Goal: Information Seeking & Learning: Check status

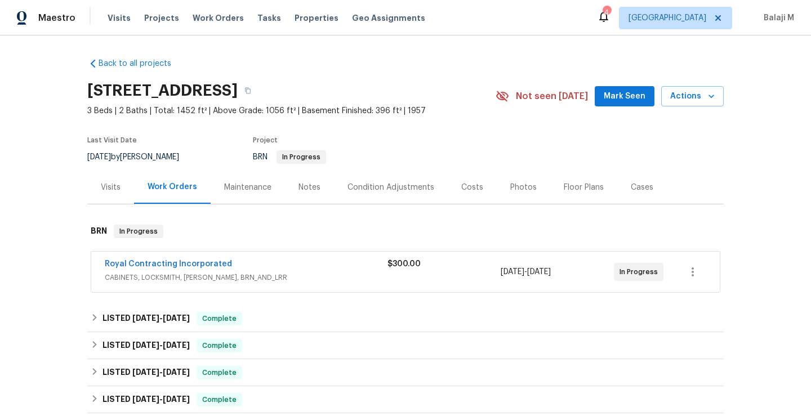
click at [257, 185] on div "Maintenance" at bounding box center [247, 187] width 47 height 11
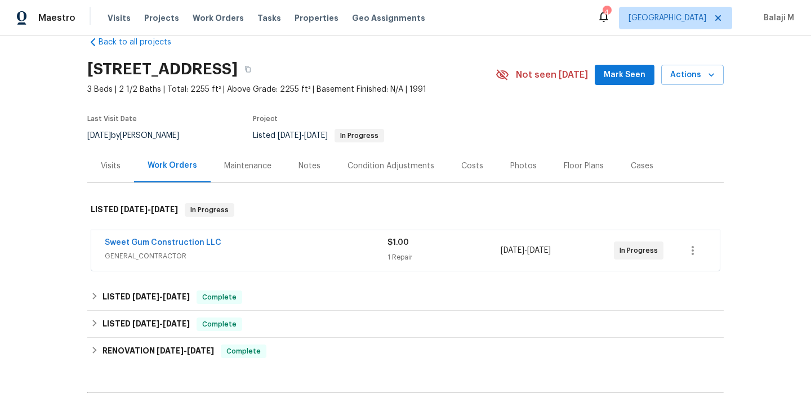
scroll to position [33, 0]
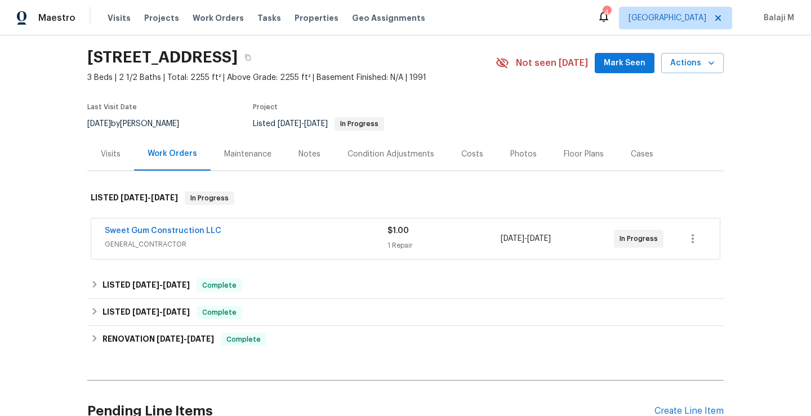
click at [229, 162] on div "Maintenance" at bounding box center [248, 153] width 74 height 33
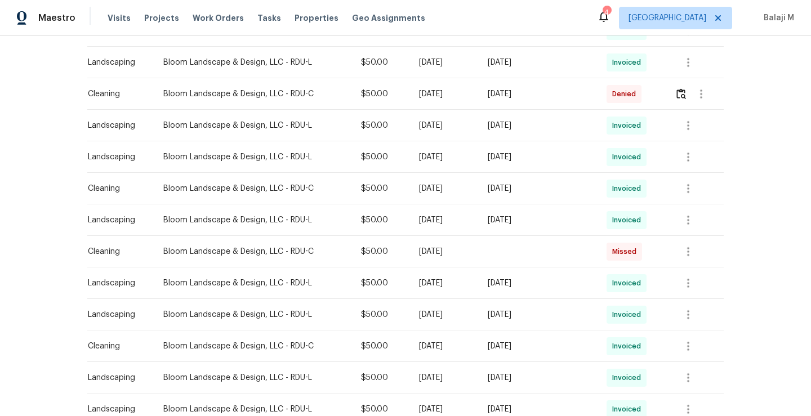
scroll to position [407, 0]
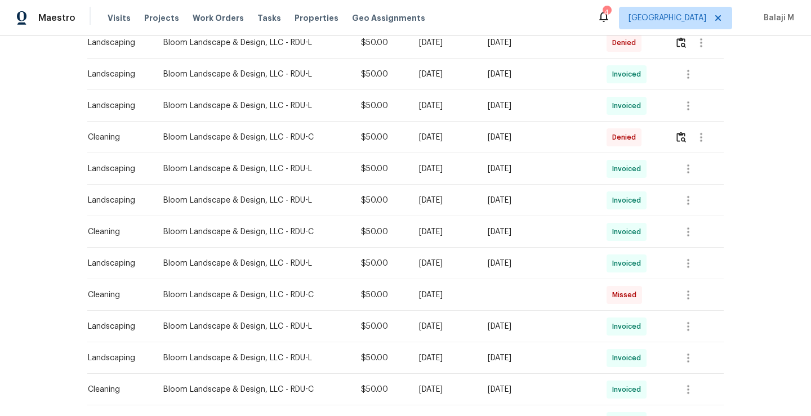
click at [527, 171] on div "[DATE]" at bounding box center [538, 168] width 100 height 11
click at [535, 171] on div "[DATE]" at bounding box center [538, 168] width 100 height 11
click at [535, 172] on div "[DATE]" at bounding box center [538, 168] width 100 height 11
click at [584, 177] on td "[DATE]" at bounding box center [538, 169] width 118 height 32
click at [683, 169] on icon "button" at bounding box center [689, 169] width 14 height 14
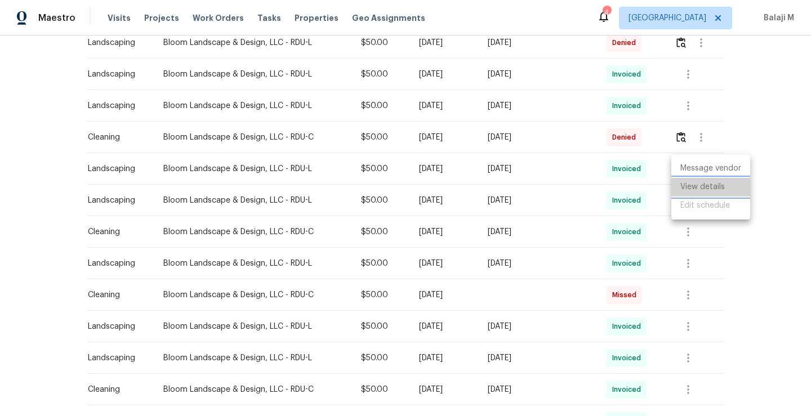
click at [689, 179] on li "View details" at bounding box center [710, 187] width 79 height 19
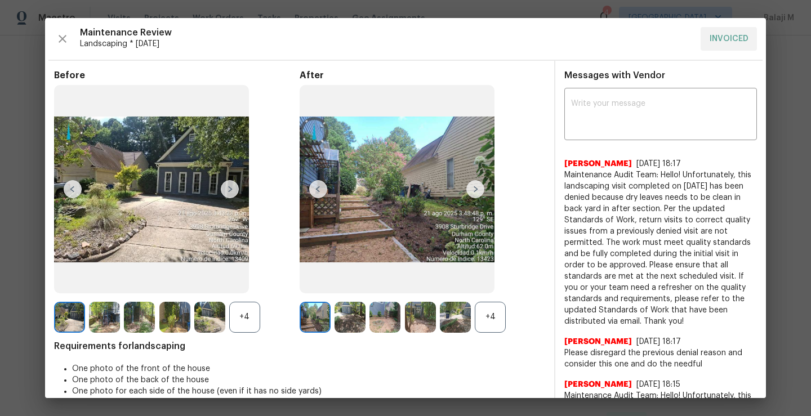
click at [50, 45] on div "Maintenance Review Landscaping * [DATE] INVOICED Before +4 After +4 Requirement…" at bounding box center [405, 208] width 721 height 380
click at [63, 44] on icon "button" at bounding box center [63, 39] width 14 height 14
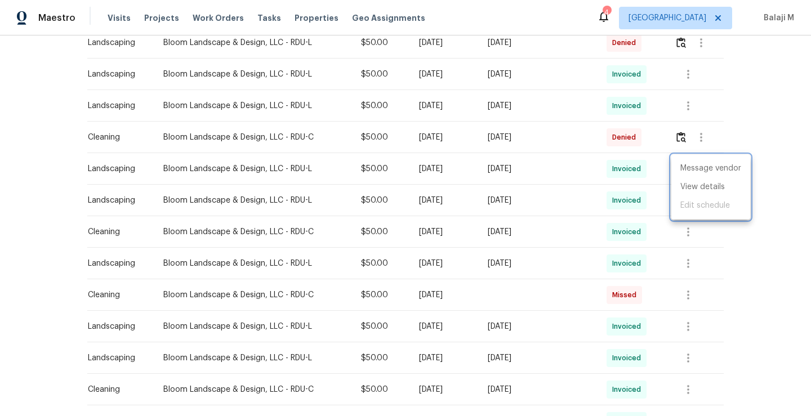
click at [305, 199] on div at bounding box center [405, 208] width 811 height 416
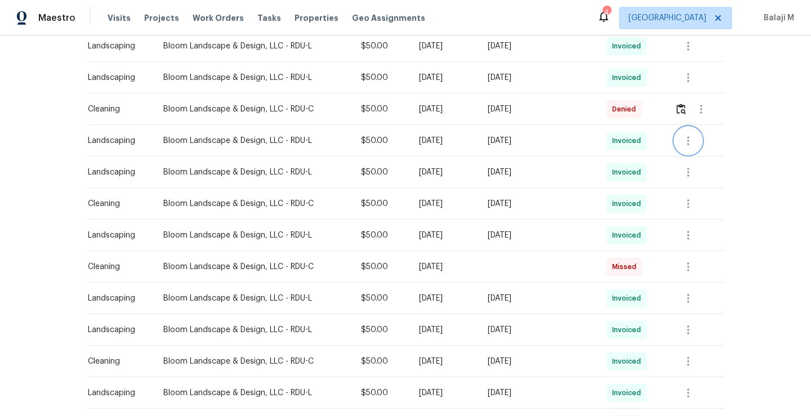
scroll to position [438, 0]
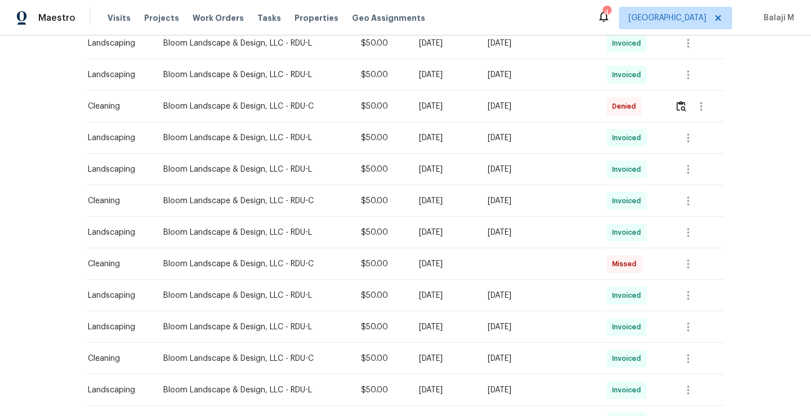
click at [369, 277] on td "$50.00" at bounding box center [381, 264] width 58 height 32
click at [479, 268] on td "[DATE]" at bounding box center [444, 264] width 69 height 32
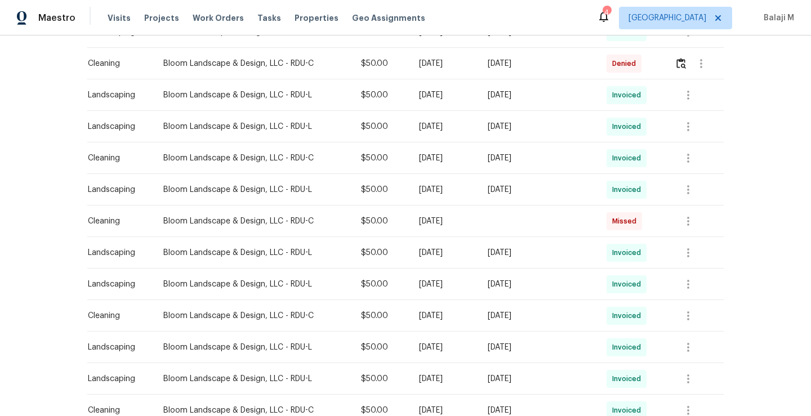
scroll to position [482, 0]
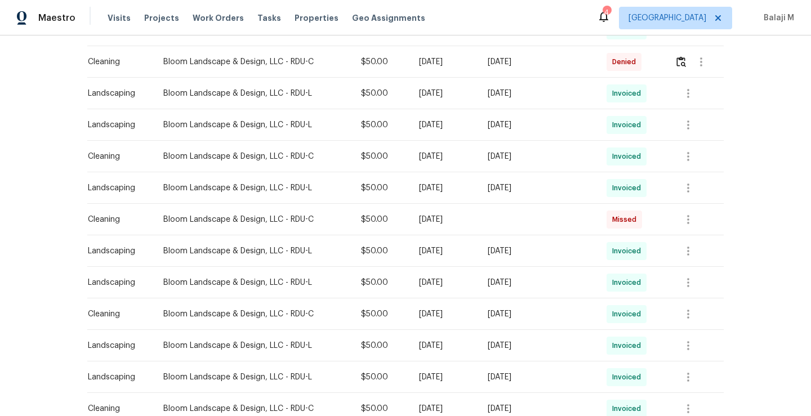
click at [511, 319] on div "[DATE]" at bounding box center [538, 314] width 100 height 11
click at [554, 221] on td at bounding box center [538, 220] width 118 height 32
click at [528, 317] on div "[DATE]" at bounding box center [538, 314] width 100 height 11
click at [628, 222] on span "Missed" at bounding box center [626, 219] width 29 height 11
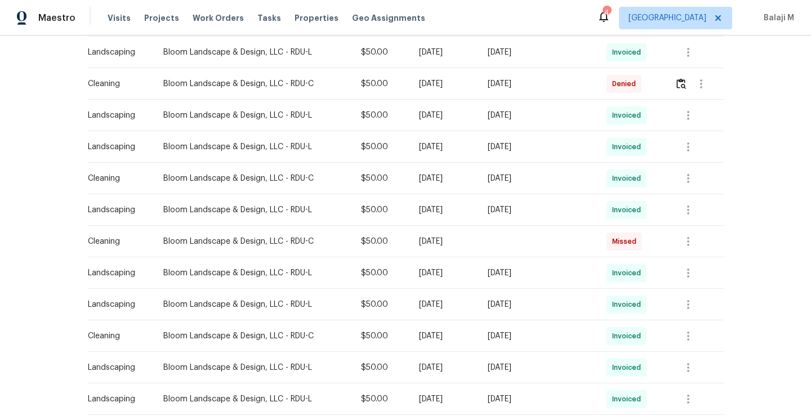
scroll to position [443, 0]
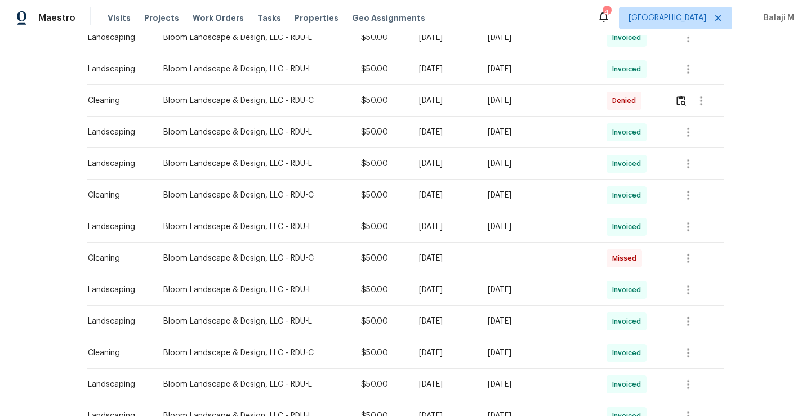
click at [541, 109] on td "[DATE]" at bounding box center [538, 101] width 118 height 32
click at [680, 103] on img "button" at bounding box center [681, 100] width 10 height 11
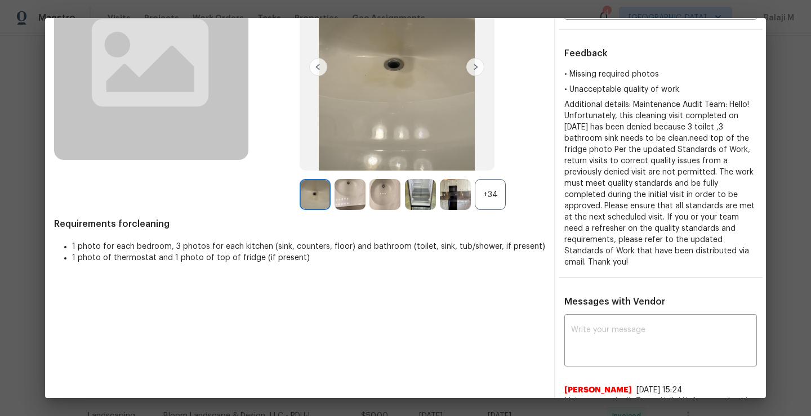
scroll to position [0, 0]
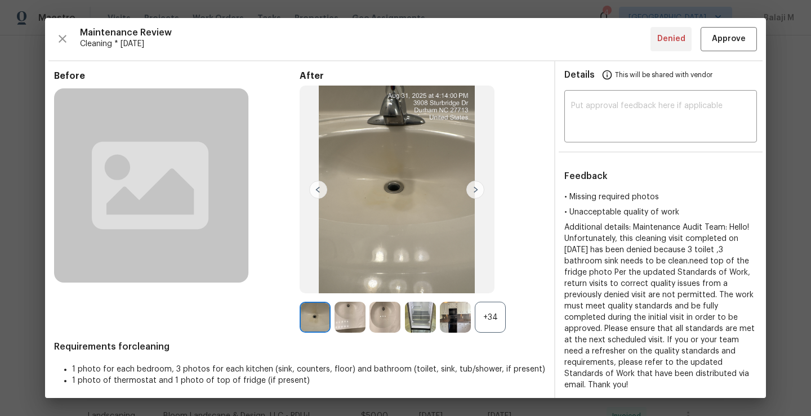
click at [493, 315] on div "+34" at bounding box center [490, 317] width 31 height 31
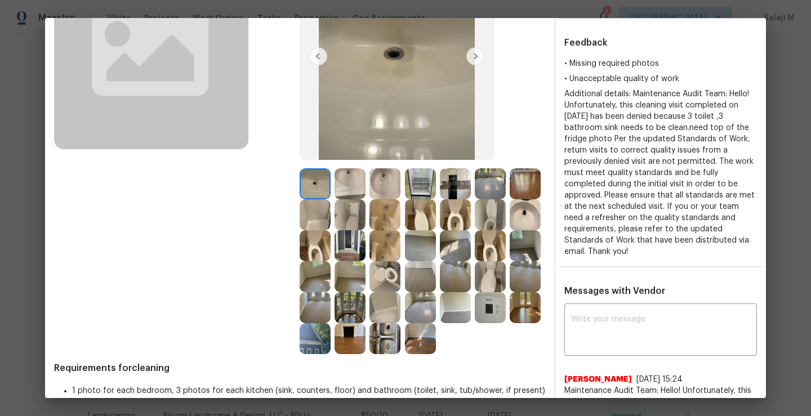
scroll to position [143, 0]
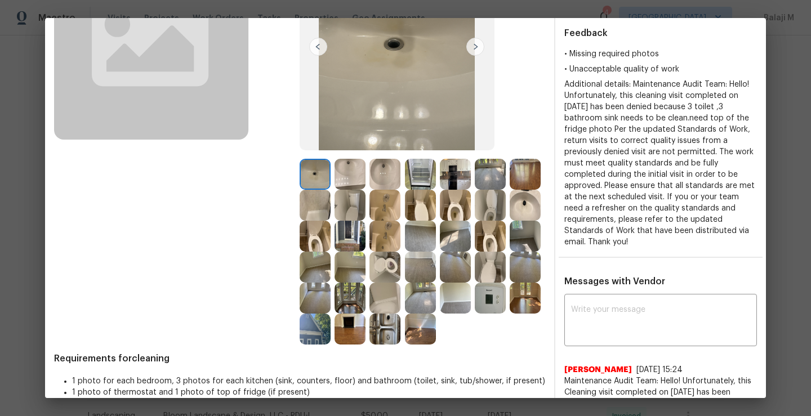
click at [331, 166] on div at bounding box center [423, 252] width 246 height 186
click at [352, 173] on img at bounding box center [350, 174] width 31 height 31
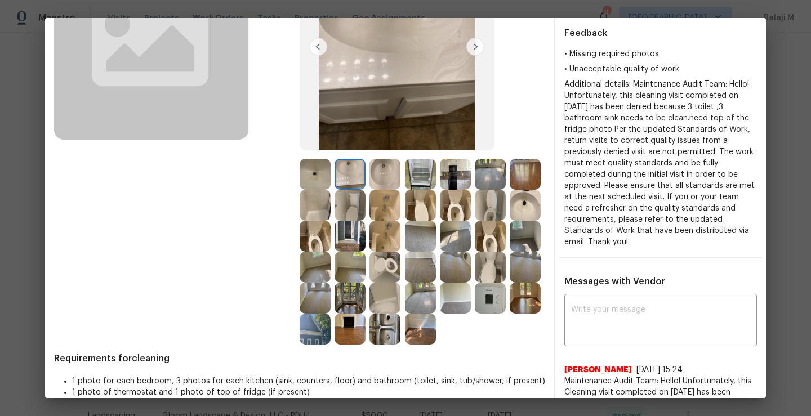
click at [390, 177] on img at bounding box center [385, 174] width 31 height 31
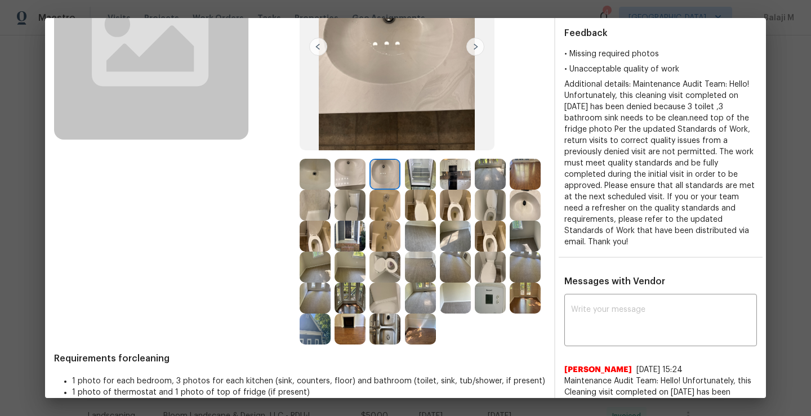
click at [355, 170] on img at bounding box center [350, 174] width 31 height 31
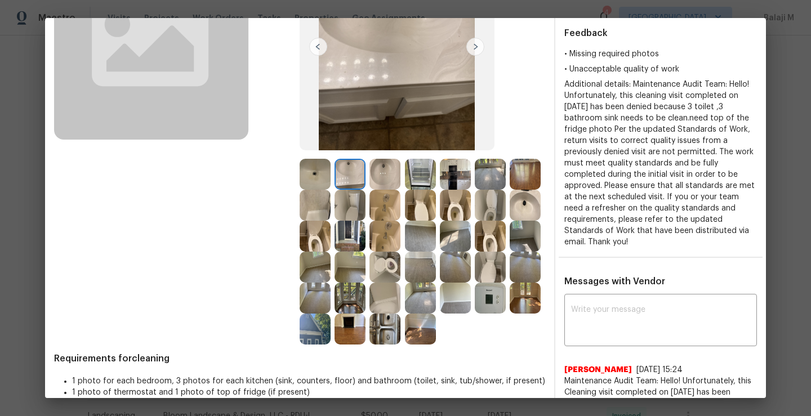
click at [291, 181] on div "Before" at bounding box center [177, 136] width 246 height 418
click at [339, 177] on img at bounding box center [350, 174] width 31 height 31
click at [315, 177] on img at bounding box center [315, 174] width 31 height 31
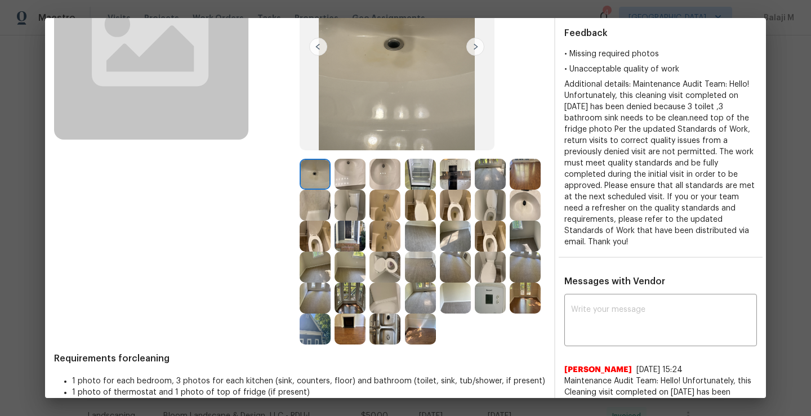
click at [378, 170] on img at bounding box center [385, 174] width 31 height 31
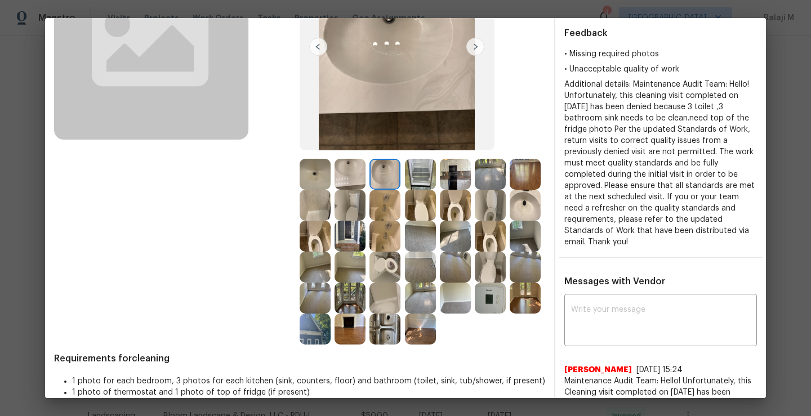
click at [415, 179] on img at bounding box center [420, 174] width 31 height 31
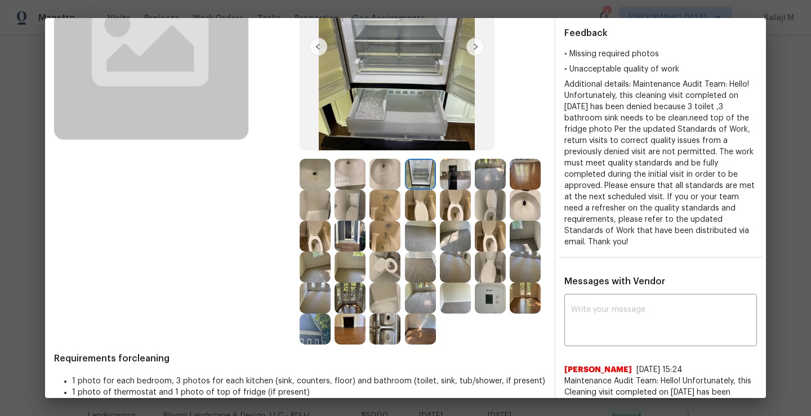
click at [440, 178] on img at bounding box center [455, 174] width 31 height 31
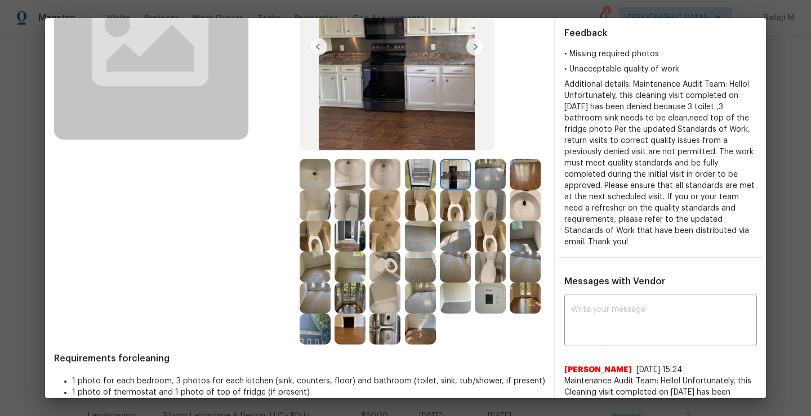
click at [480, 182] on img at bounding box center [490, 174] width 31 height 31
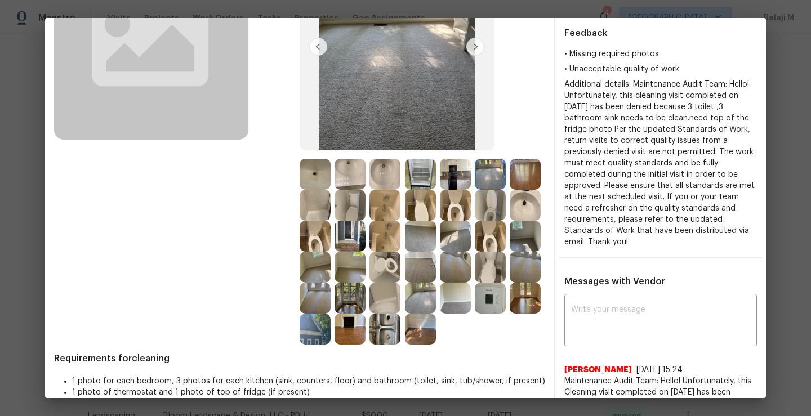
click at [331, 213] on img at bounding box center [315, 205] width 31 height 31
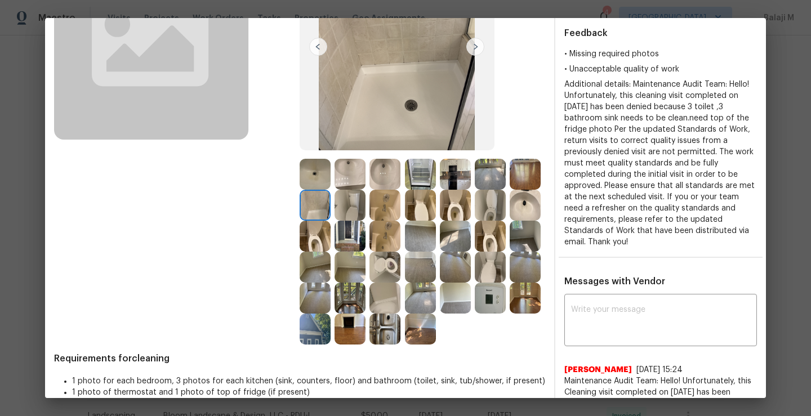
click at [510, 190] on img at bounding box center [525, 174] width 31 height 31
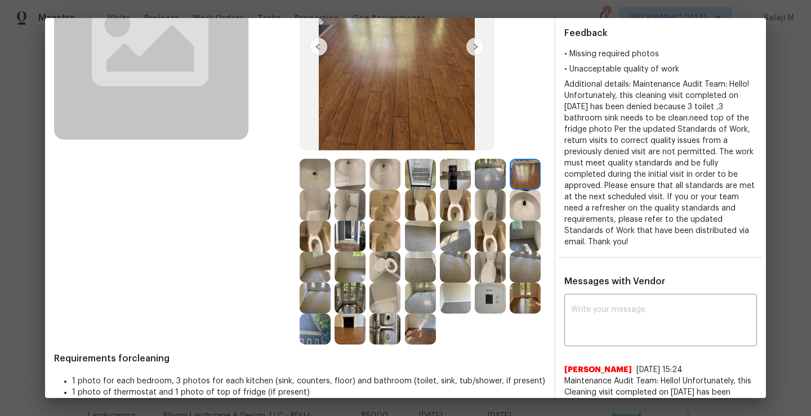
click at [331, 203] on img at bounding box center [315, 205] width 31 height 31
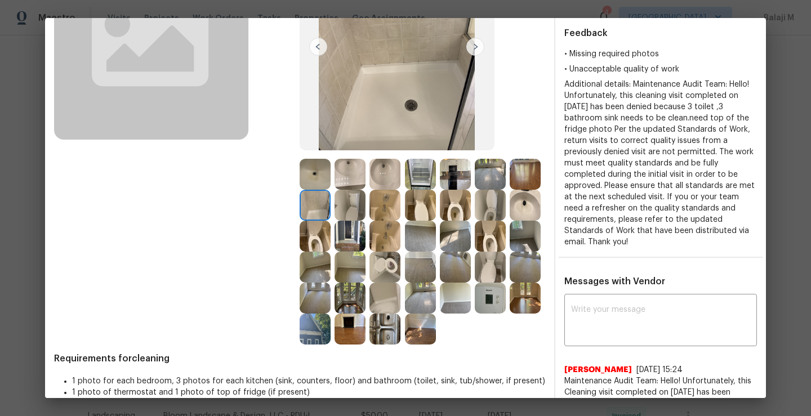
click at [366, 205] on img at bounding box center [350, 205] width 31 height 31
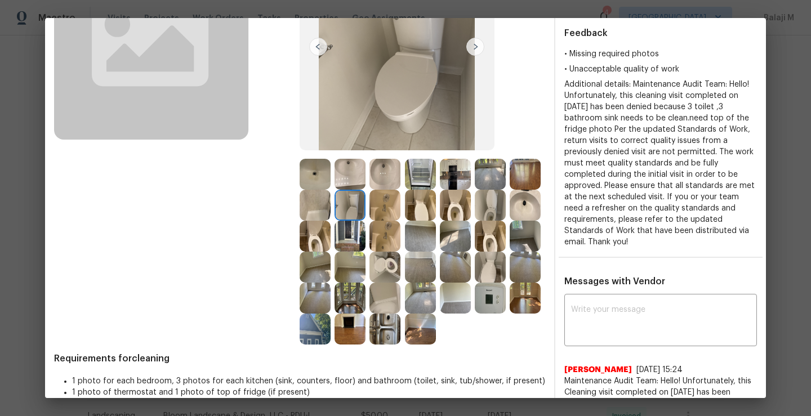
click at [400, 205] on img at bounding box center [385, 205] width 31 height 31
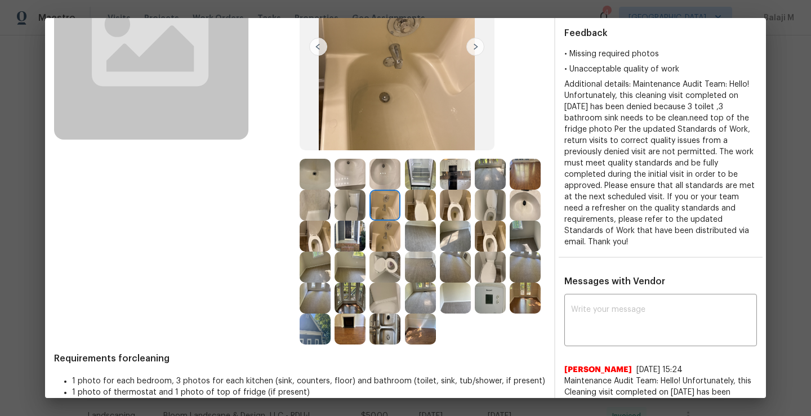
click at [436, 220] on img at bounding box center [420, 205] width 31 height 31
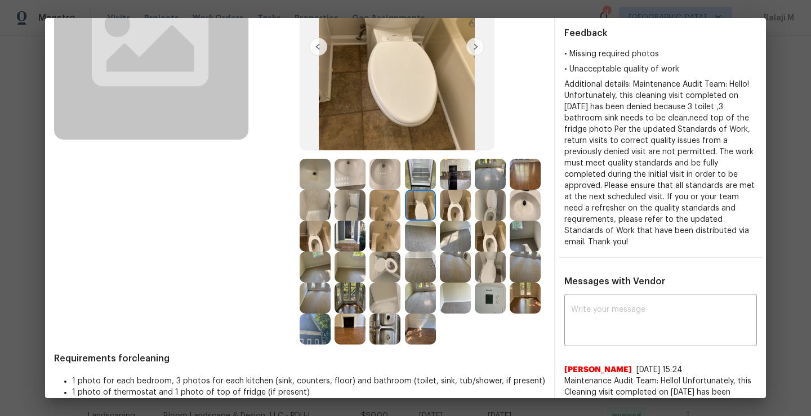
click at [471, 212] on img at bounding box center [455, 205] width 31 height 31
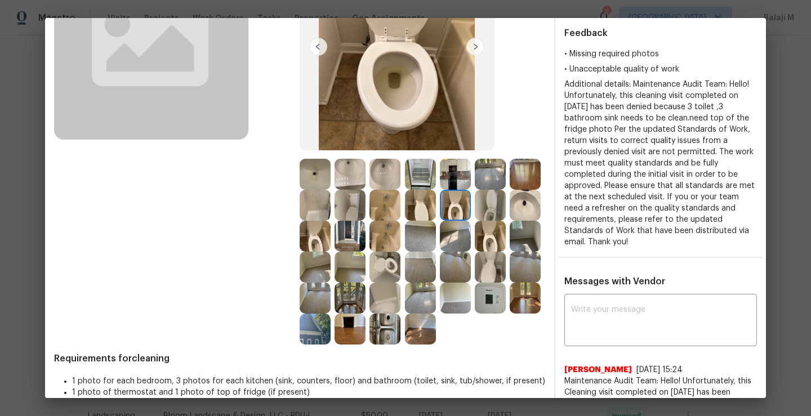
click at [471, 210] on img at bounding box center [455, 205] width 31 height 31
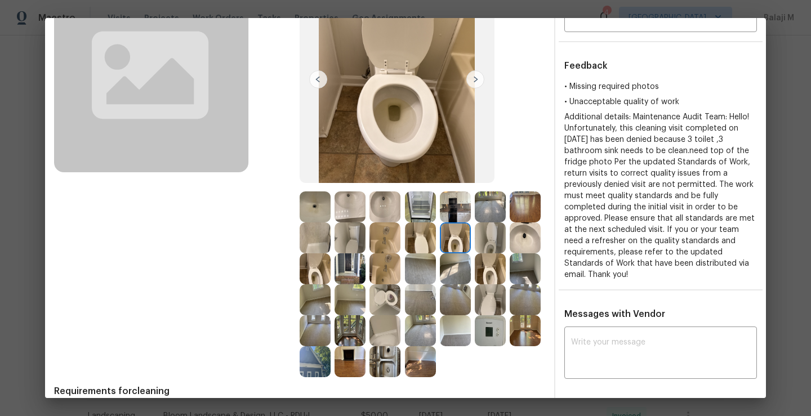
scroll to position [111, 0]
click at [471, 249] on img at bounding box center [455, 237] width 31 height 31
click at [475, 253] on img at bounding box center [490, 237] width 31 height 31
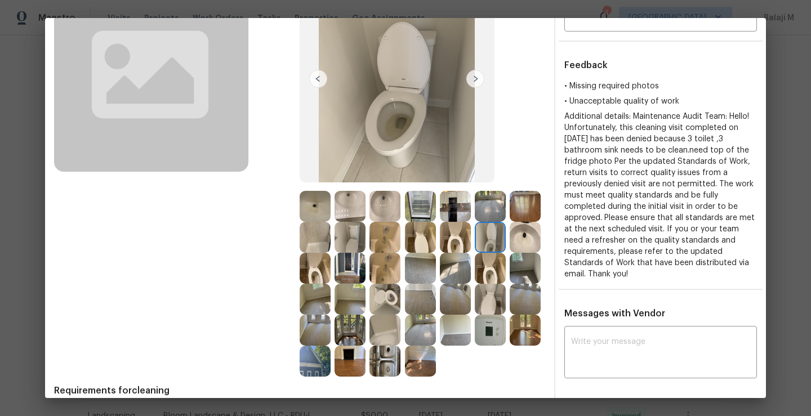
click at [471, 237] on img at bounding box center [455, 237] width 31 height 31
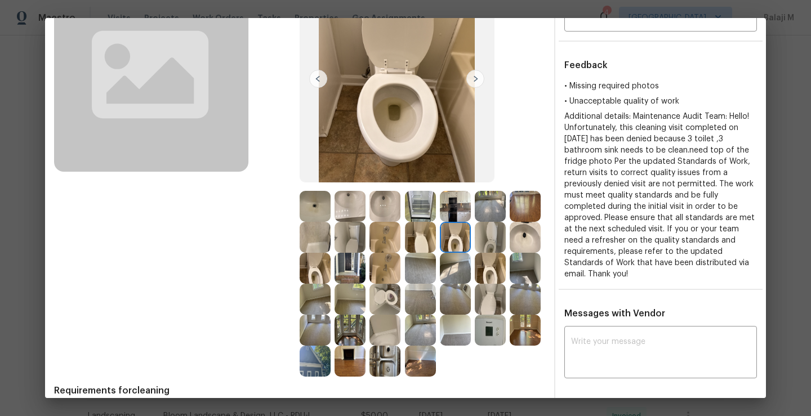
click at [510, 253] on img at bounding box center [525, 237] width 31 height 31
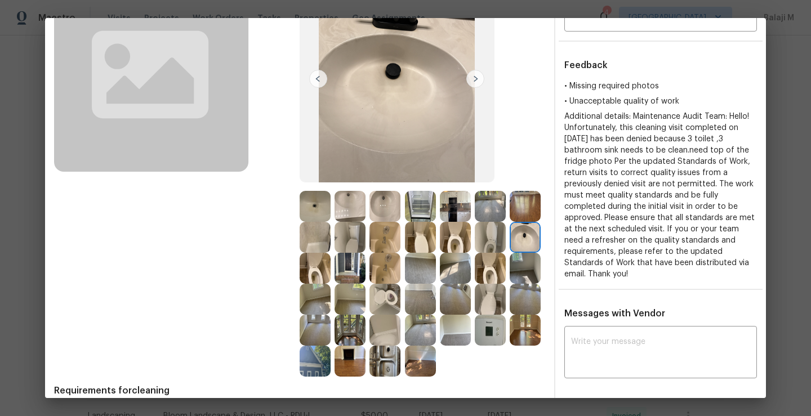
click at [475, 253] on img at bounding box center [490, 237] width 31 height 31
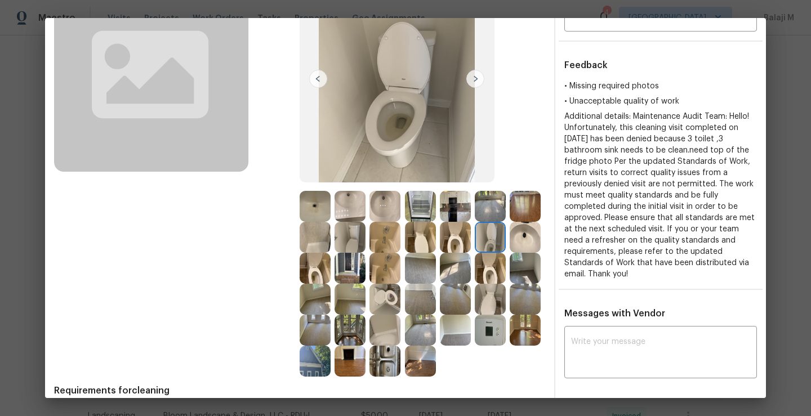
click at [471, 240] on img at bounding box center [455, 237] width 31 height 31
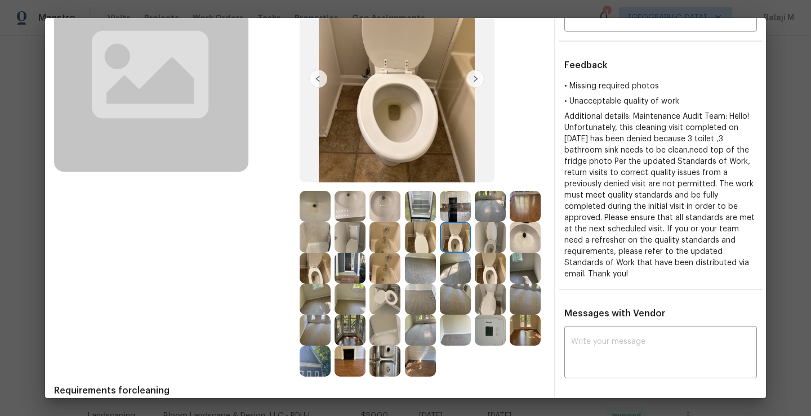
click at [471, 233] on img at bounding box center [455, 237] width 31 height 31
click at [331, 239] on img at bounding box center [315, 237] width 31 height 31
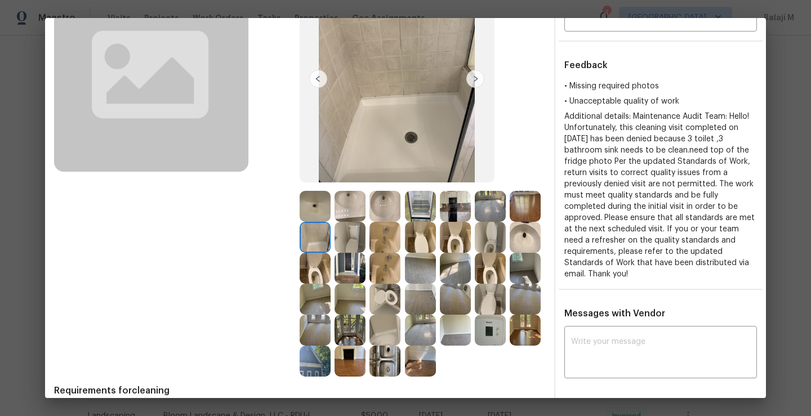
click at [366, 239] on img at bounding box center [350, 237] width 31 height 31
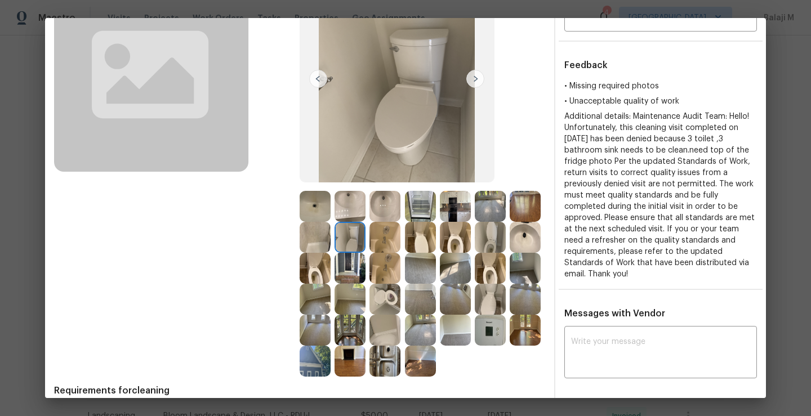
click at [366, 240] on img at bounding box center [350, 237] width 31 height 31
click at [400, 240] on img at bounding box center [385, 237] width 31 height 31
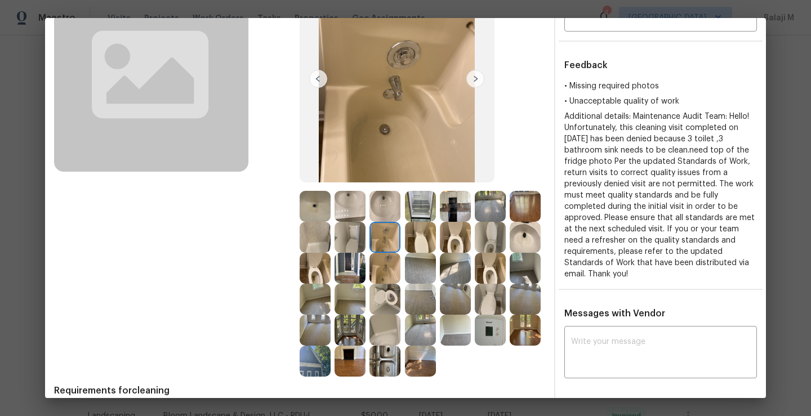
click at [400, 240] on img at bounding box center [385, 237] width 31 height 31
click at [436, 241] on img at bounding box center [420, 237] width 31 height 31
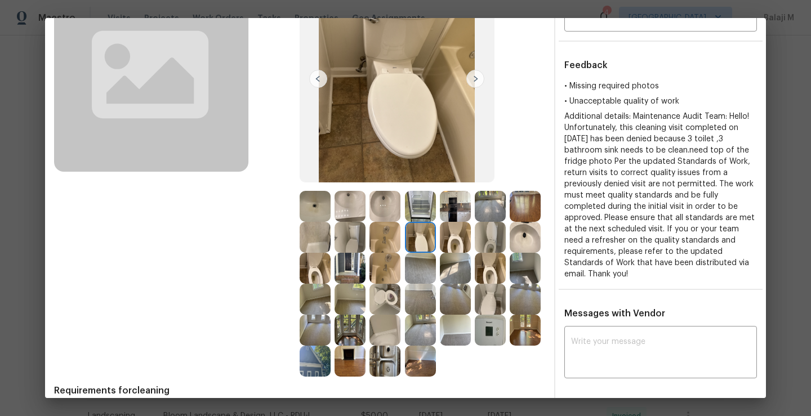
click at [471, 247] on img at bounding box center [455, 237] width 31 height 31
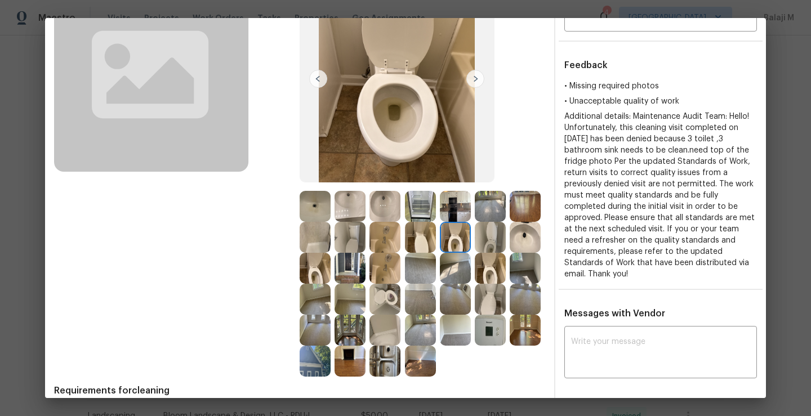
click at [436, 237] on img at bounding box center [420, 237] width 31 height 31
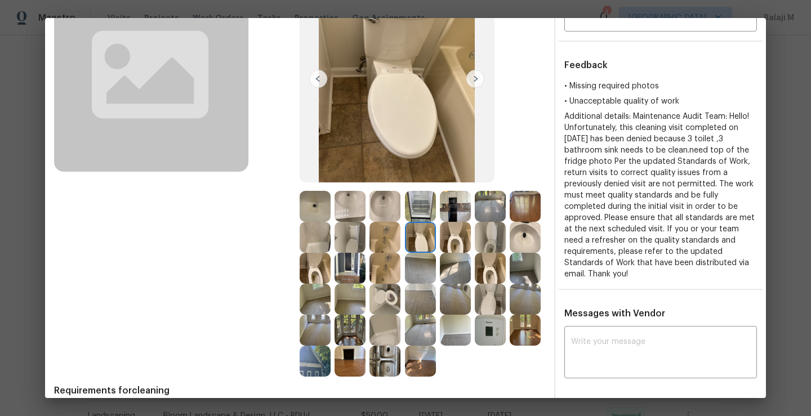
click at [400, 237] on img at bounding box center [385, 237] width 31 height 31
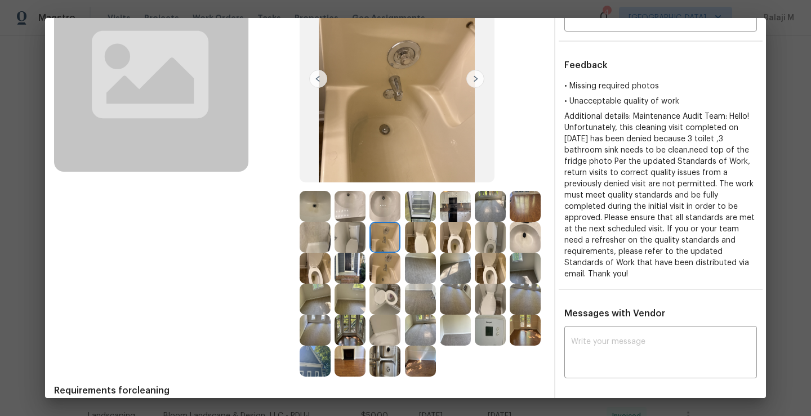
click at [366, 244] on img at bounding box center [350, 237] width 31 height 31
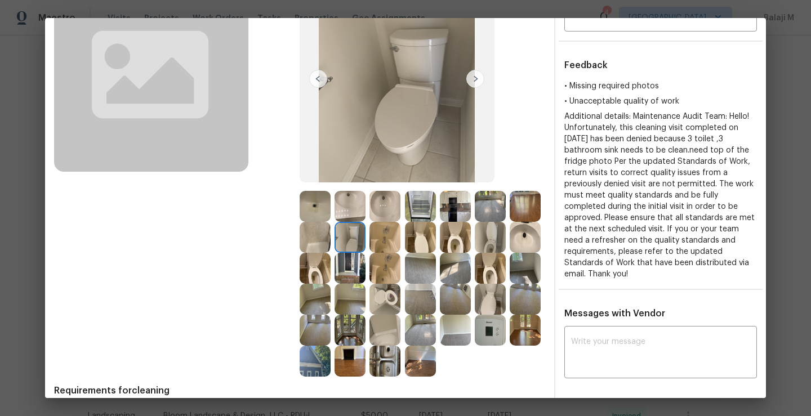
click at [331, 232] on img at bounding box center [315, 237] width 31 height 31
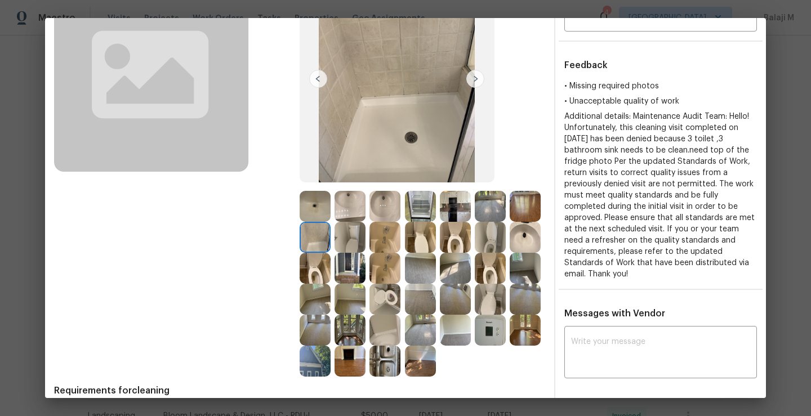
click at [510, 222] on img at bounding box center [525, 206] width 31 height 31
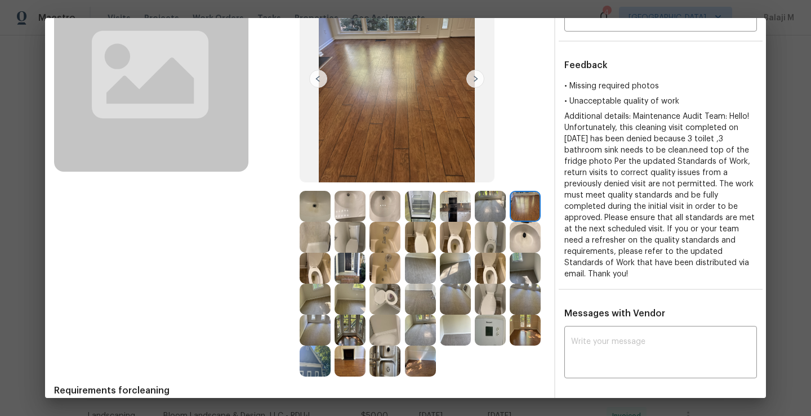
click at [475, 253] on img at bounding box center [490, 237] width 31 height 31
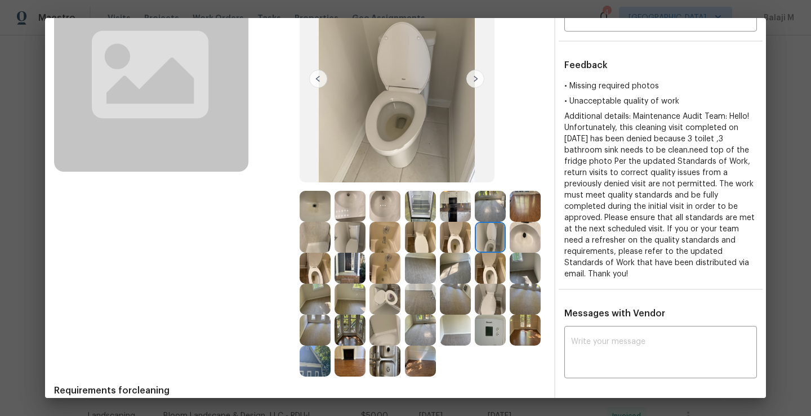
click at [475, 253] on img at bounding box center [490, 237] width 31 height 31
click at [510, 253] on img at bounding box center [525, 237] width 31 height 31
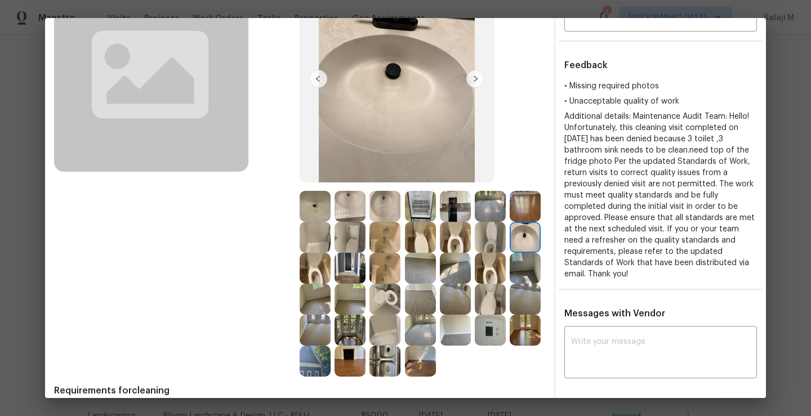
click at [475, 284] on img at bounding box center [490, 268] width 31 height 31
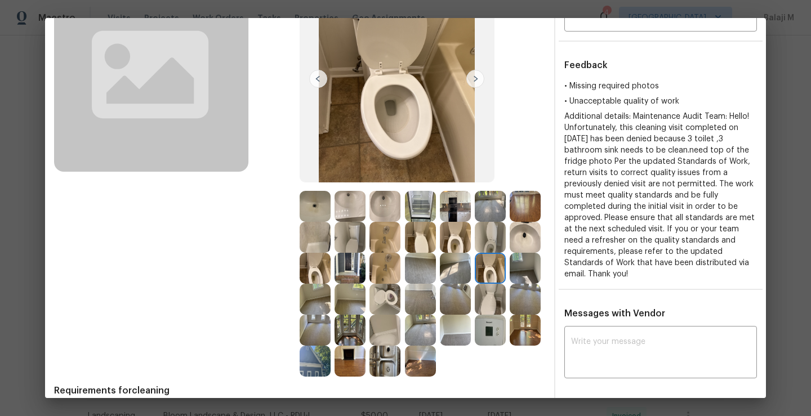
click at [275, 304] on div "Before" at bounding box center [177, 168] width 246 height 418
click at [440, 284] on img at bounding box center [455, 268] width 31 height 31
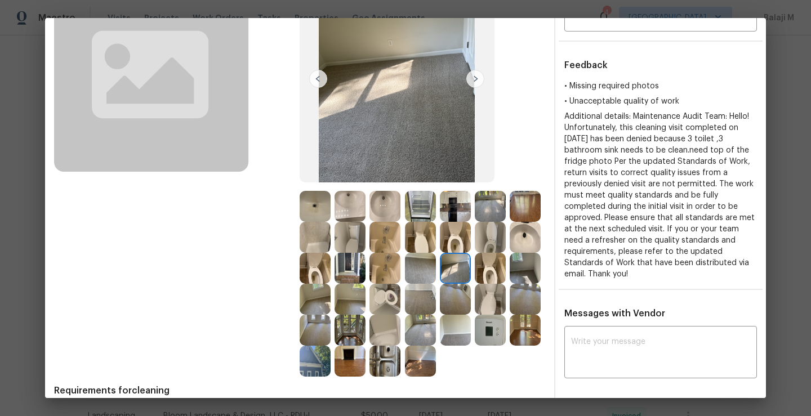
click at [331, 309] on img at bounding box center [315, 299] width 31 height 31
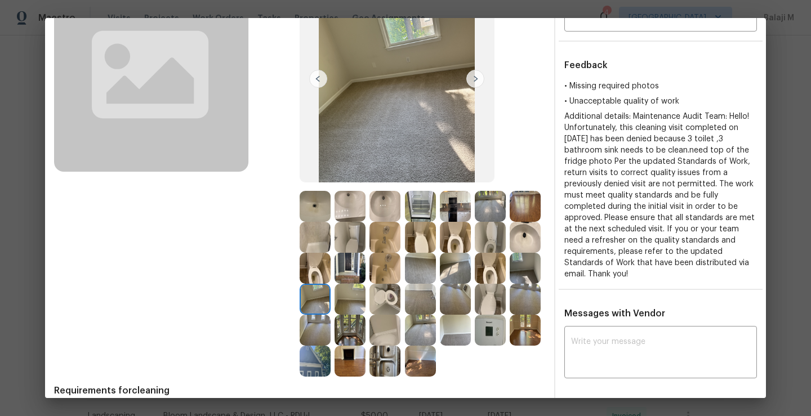
click at [331, 308] on img at bounding box center [315, 299] width 31 height 31
click at [331, 294] on img at bounding box center [315, 299] width 31 height 31
click at [510, 222] on img at bounding box center [525, 206] width 31 height 31
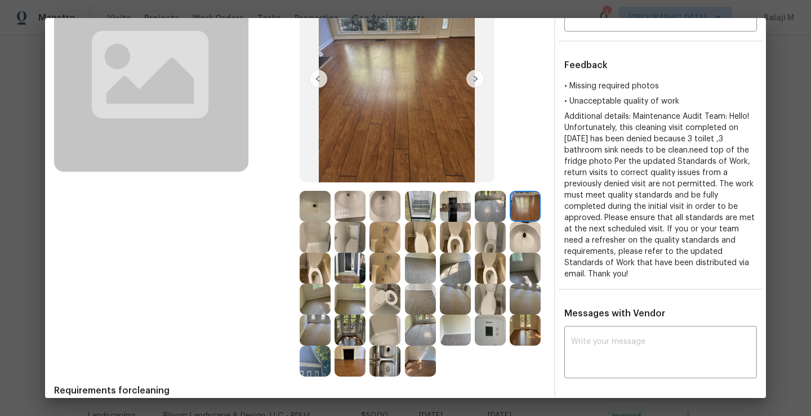
click at [331, 248] on img at bounding box center [315, 237] width 31 height 31
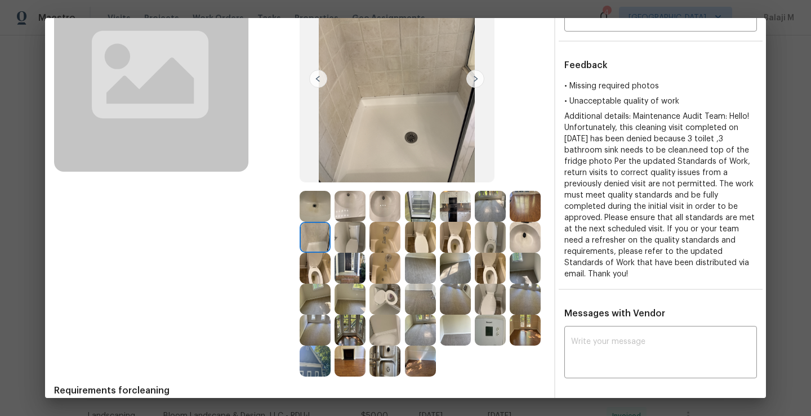
click at [400, 242] on img at bounding box center [385, 237] width 31 height 31
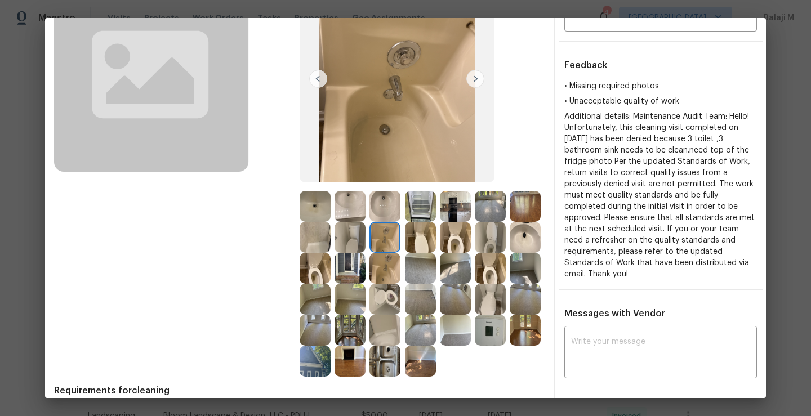
click at [366, 244] on img at bounding box center [350, 237] width 31 height 31
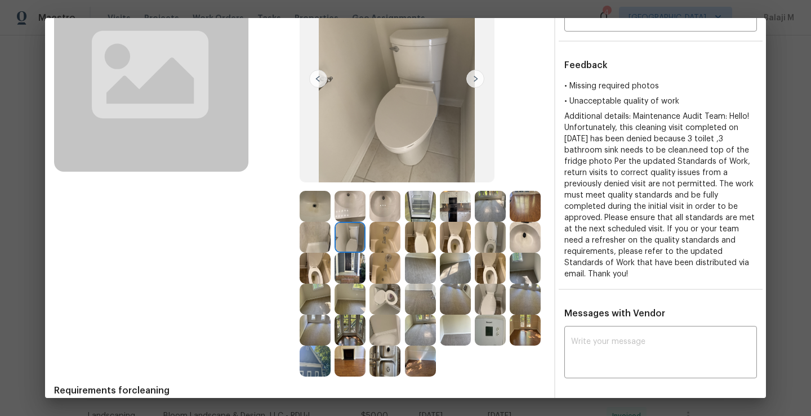
click at [400, 243] on img at bounding box center [385, 237] width 31 height 31
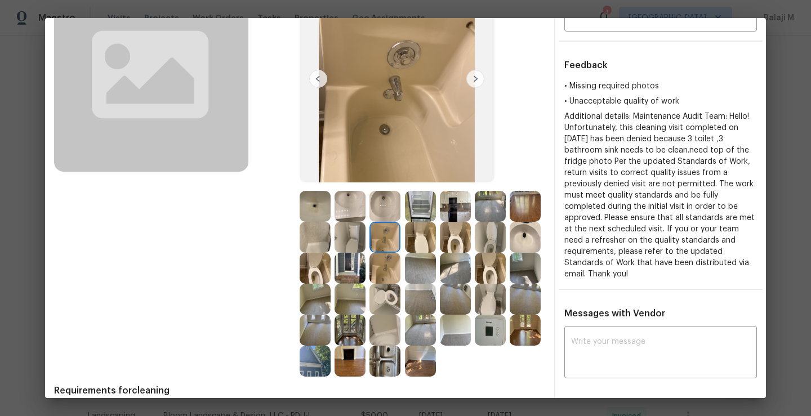
click at [436, 242] on img at bounding box center [420, 237] width 31 height 31
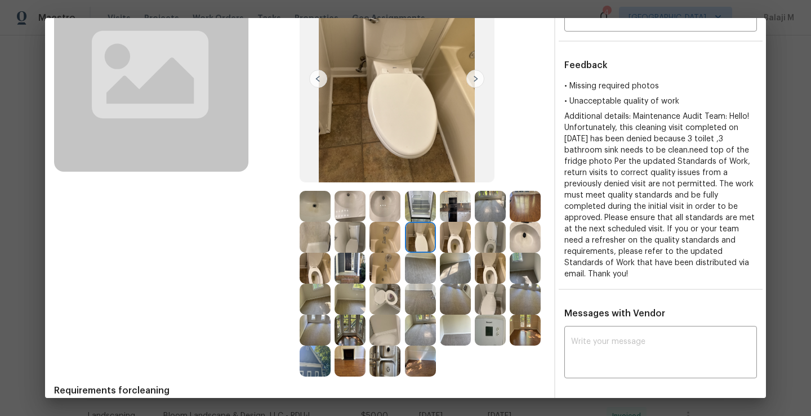
click at [471, 243] on img at bounding box center [455, 237] width 31 height 31
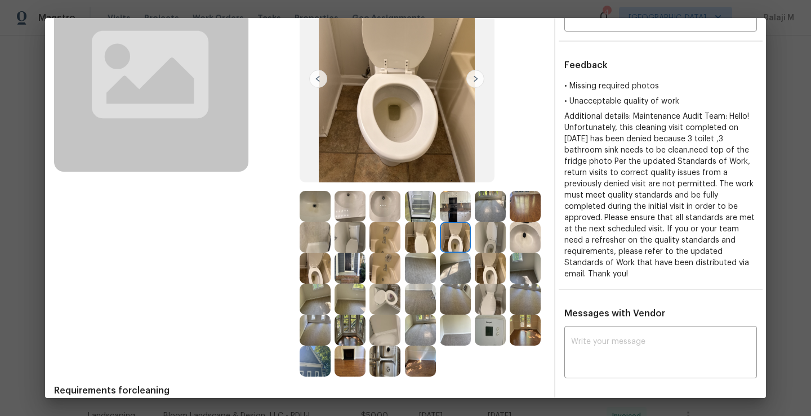
click at [475, 284] on img at bounding box center [490, 268] width 31 height 31
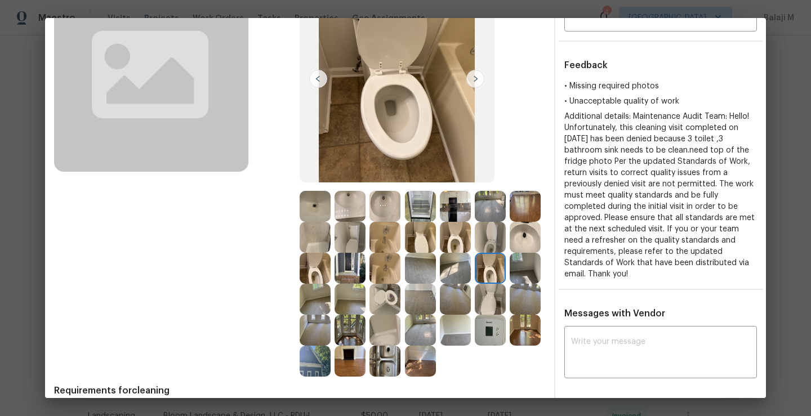
click at [510, 253] on img at bounding box center [525, 237] width 31 height 31
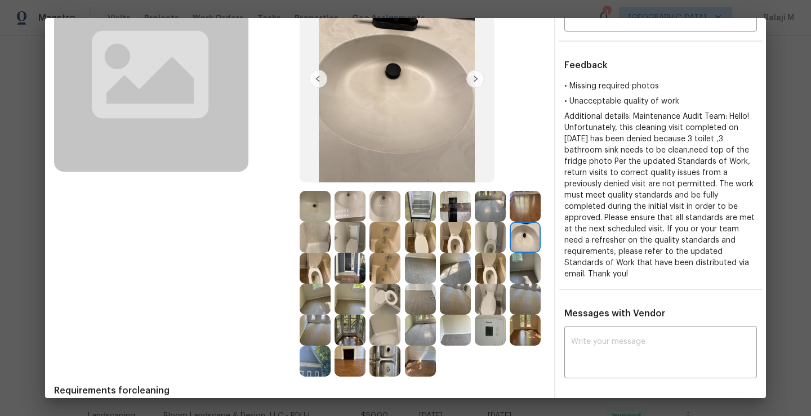
click at [331, 273] on img at bounding box center [315, 268] width 31 height 31
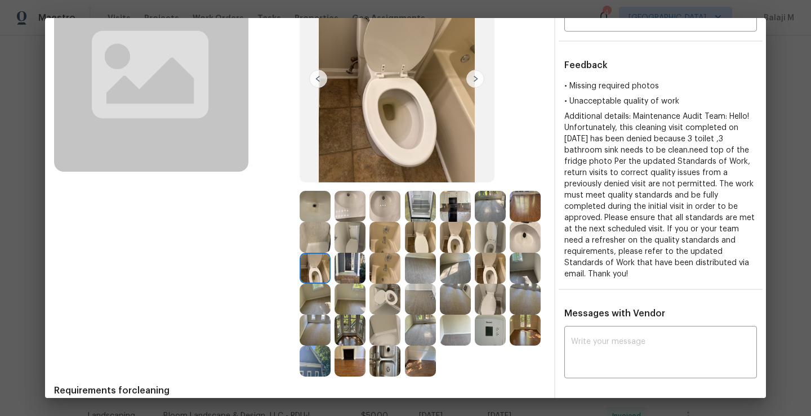
click at [400, 231] on img at bounding box center [385, 237] width 31 height 31
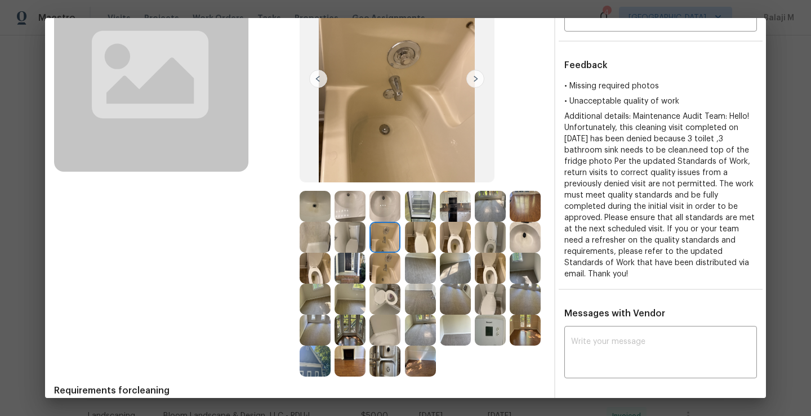
click at [436, 241] on img at bounding box center [420, 237] width 31 height 31
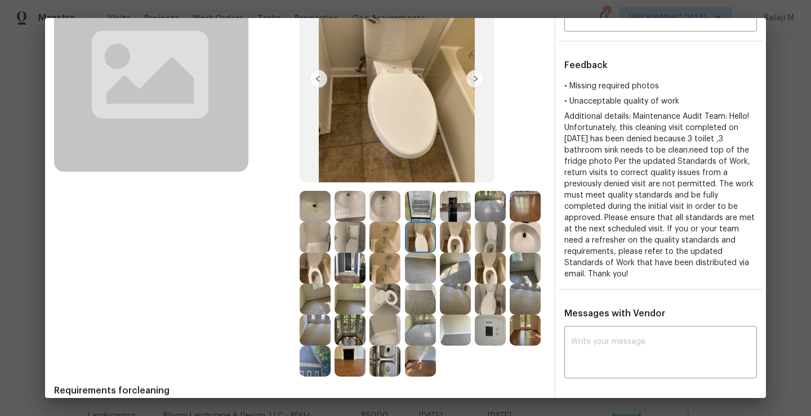
click at [471, 241] on img at bounding box center [455, 237] width 31 height 31
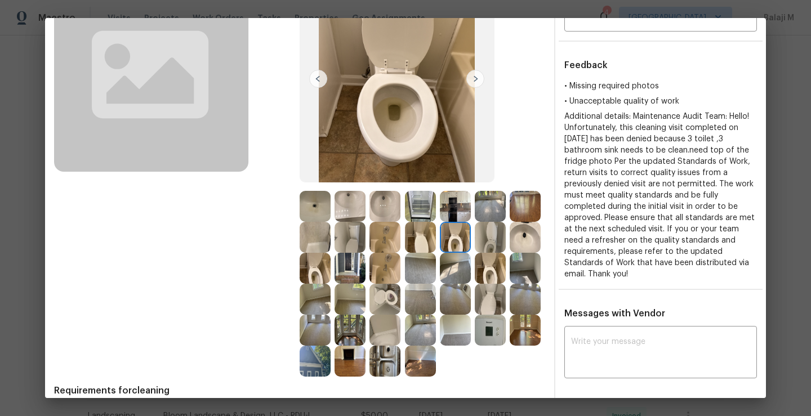
click at [471, 241] on img at bounding box center [455, 237] width 31 height 31
click at [510, 284] on img at bounding box center [525, 268] width 31 height 31
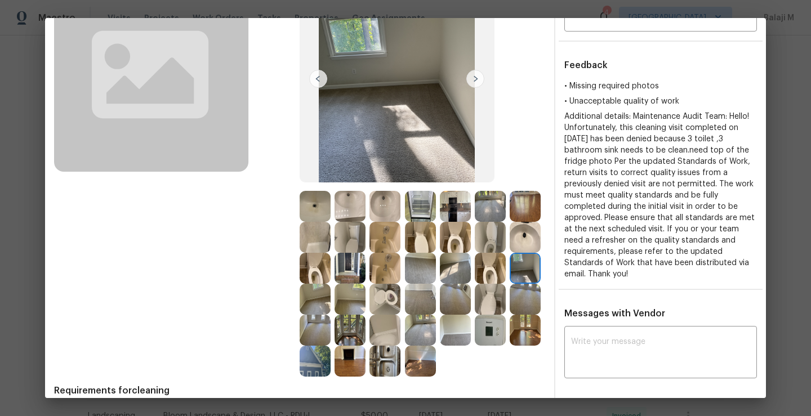
click at [331, 291] on img at bounding box center [315, 299] width 31 height 31
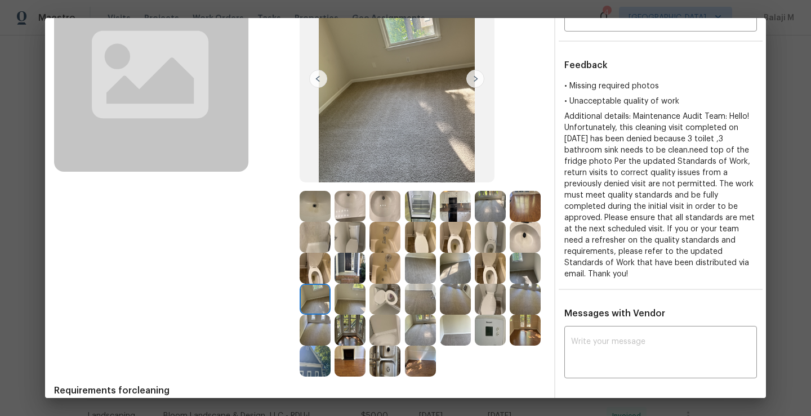
click at [366, 300] on img at bounding box center [350, 299] width 31 height 31
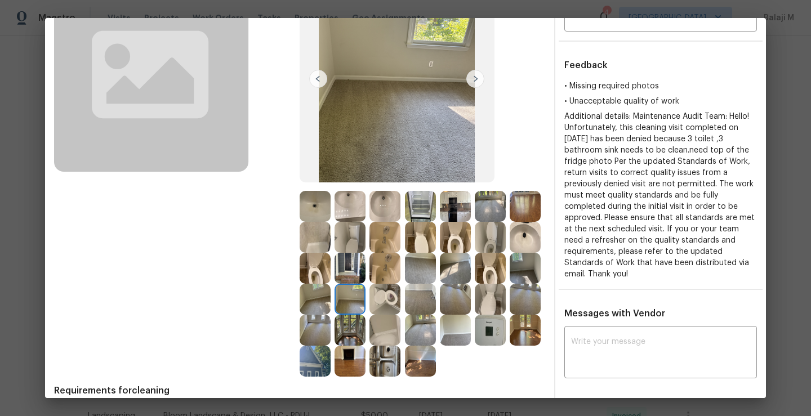
click at [400, 300] on img at bounding box center [385, 299] width 31 height 31
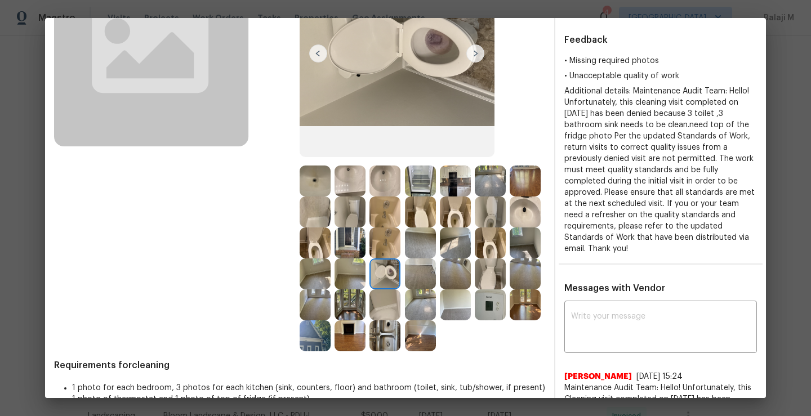
scroll to position [140, 0]
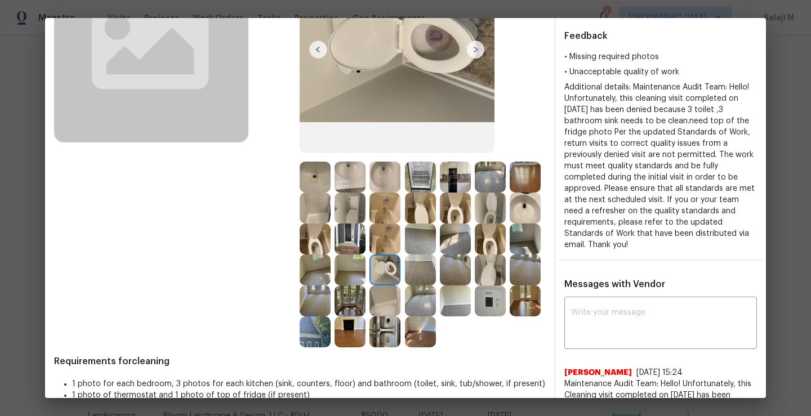
click at [370, 348] on img at bounding box center [385, 332] width 31 height 31
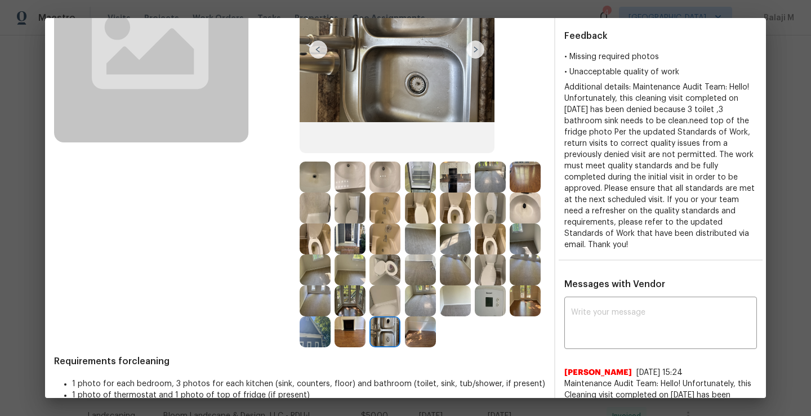
click at [370, 348] on img at bounding box center [385, 332] width 31 height 31
click at [370, 317] on img at bounding box center [385, 301] width 31 height 31
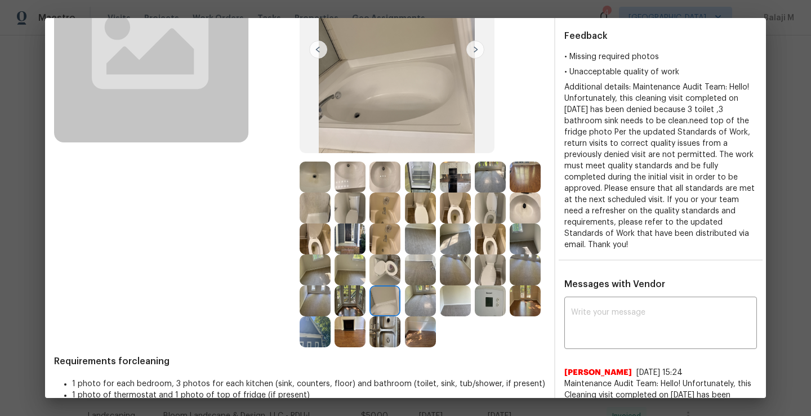
click at [335, 348] on img at bounding box center [350, 332] width 31 height 31
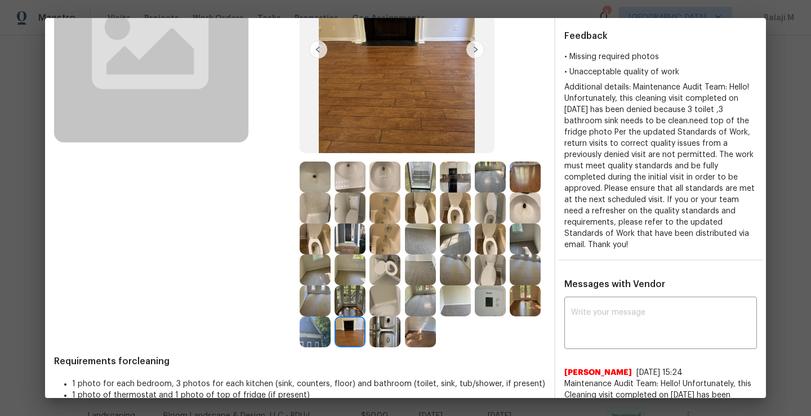
click at [370, 348] on img at bounding box center [385, 332] width 31 height 31
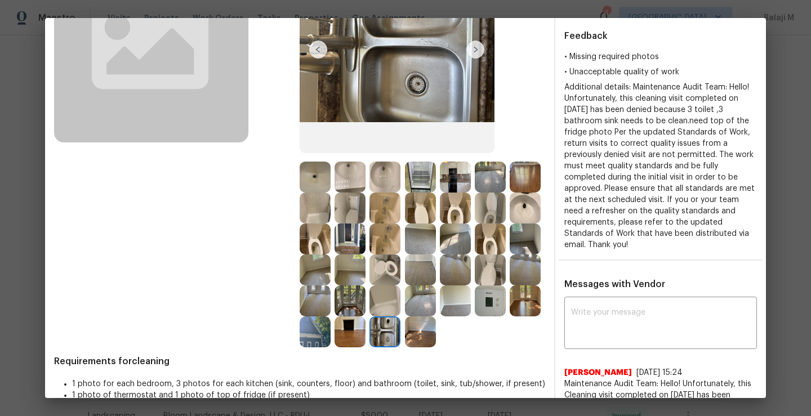
click at [440, 317] on img at bounding box center [455, 301] width 31 height 31
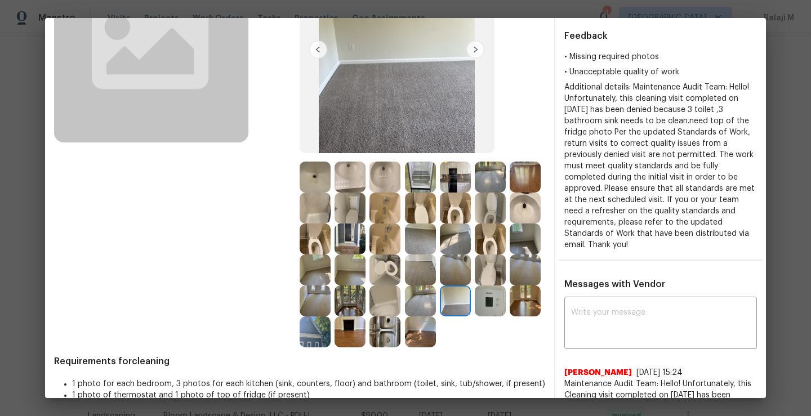
click at [510, 286] on img at bounding box center [525, 270] width 31 height 31
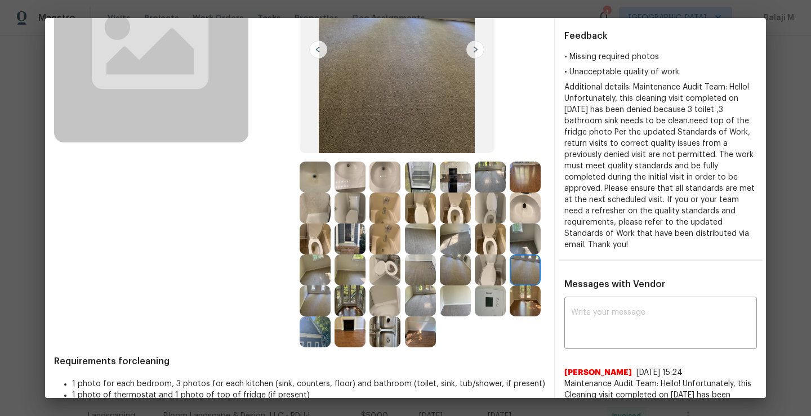
click at [440, 286] on img at bounding box center [455, 270] width 31 height 31
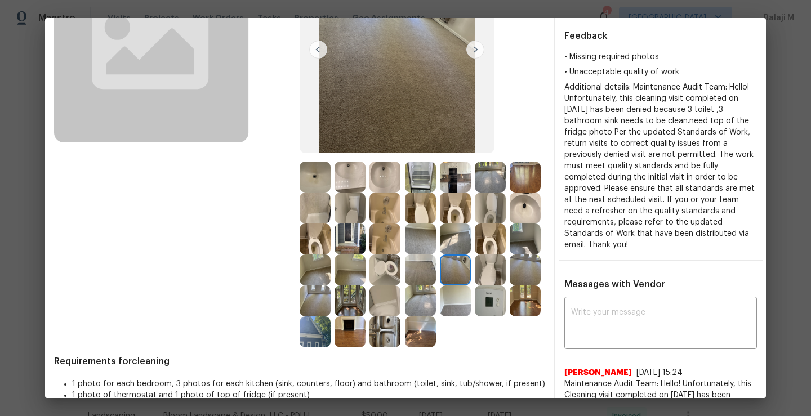
click at [475, 255] on img at bounding box center [490, 239] width 31 height 31
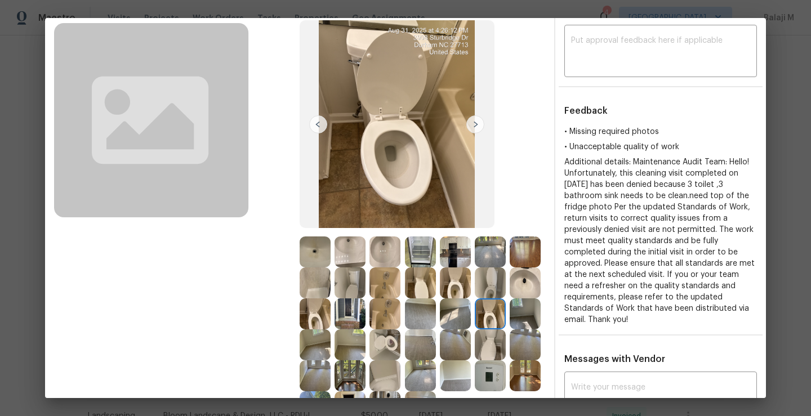
scroll to position [140, 0]
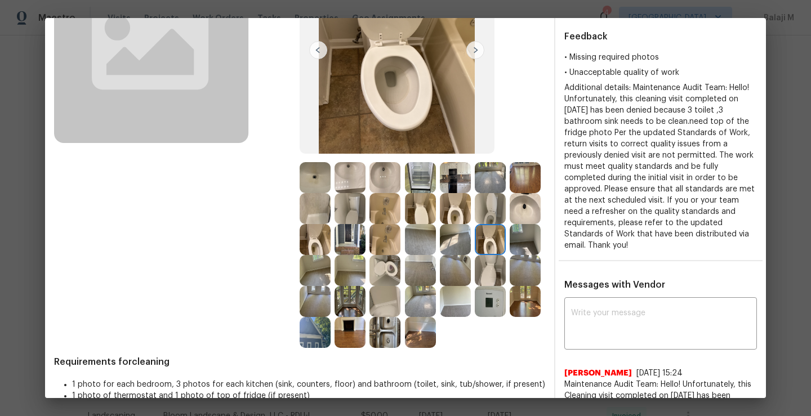
click at [510, 255] on img at bounding box center [525, 239] width 31 height 31
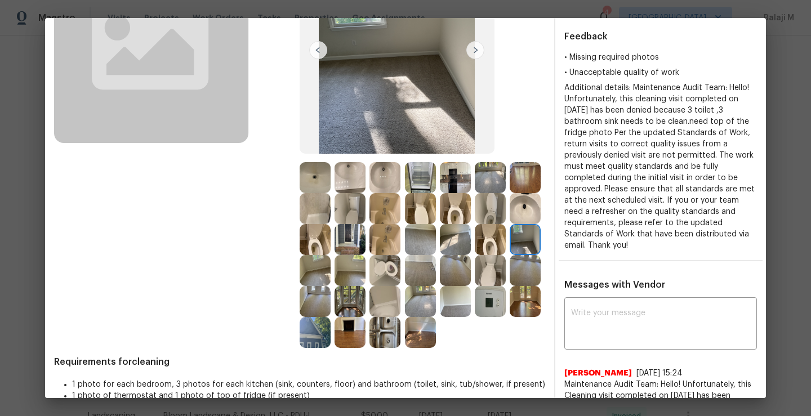
click at [331, 275] on img at bounding box center [315, 270] width 31 height 31
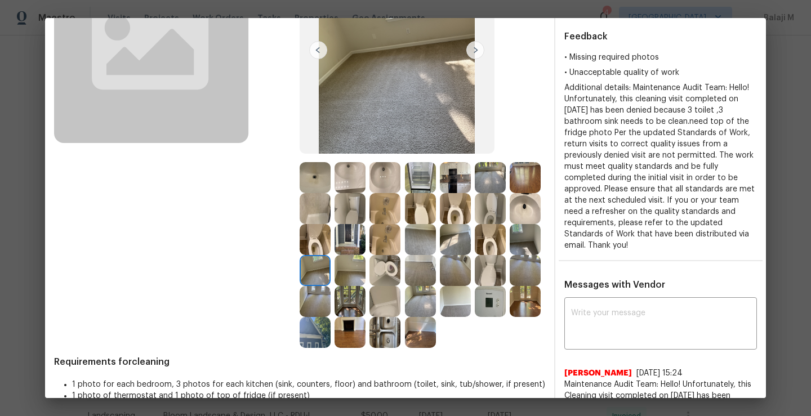
click at [400, 278] on img at bounding box center [385, 270] width 31 height 31
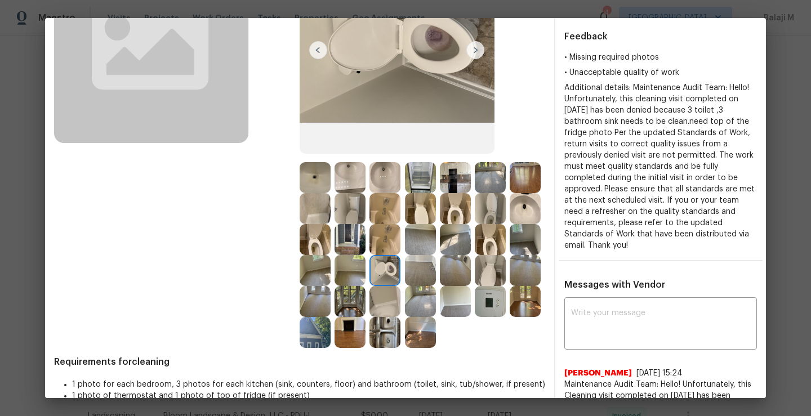
click at [400, 279] on img at bounding box center [385, 270] width 31 height 31
click at [335, 317] on div at bounding box center [317, 332] width 35 height 31
click at [475, 286] on img at bounding box center [490, 270] width 31 height 31
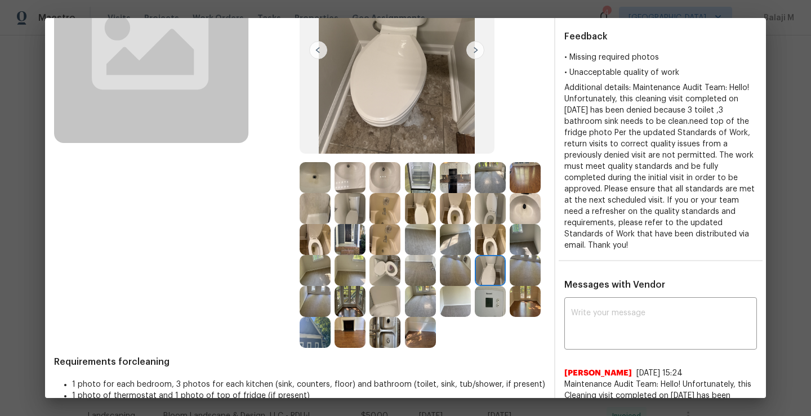
click at [510, 286] on img at bounding box center [525, 270] width 31 height 31
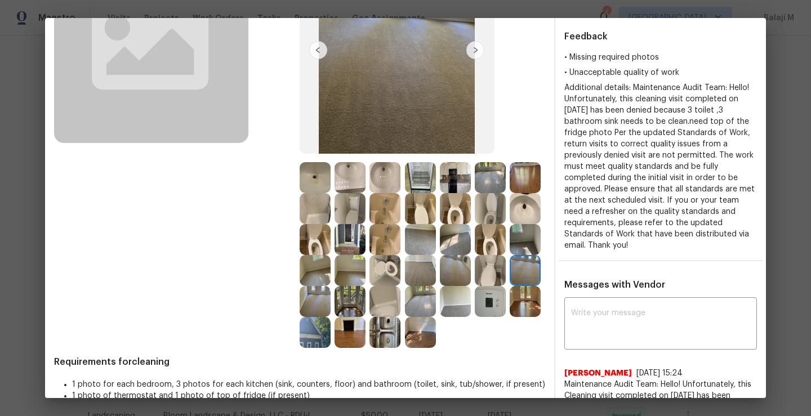
click at [331, 311] on img at bounding box center [315, 301] width 31 height 31
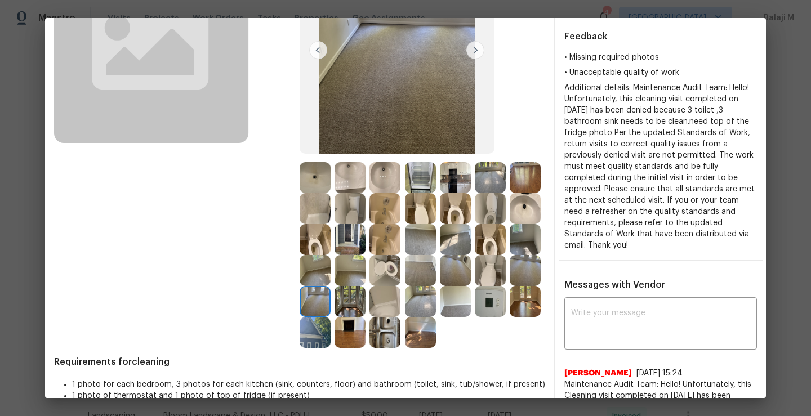
click at [366, 311] on img at bounding box center [350, 301] width 31 height 31
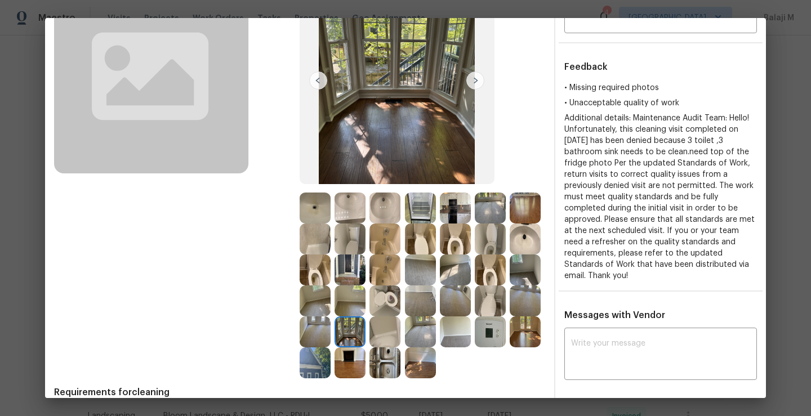
scroll to position [122, 0]
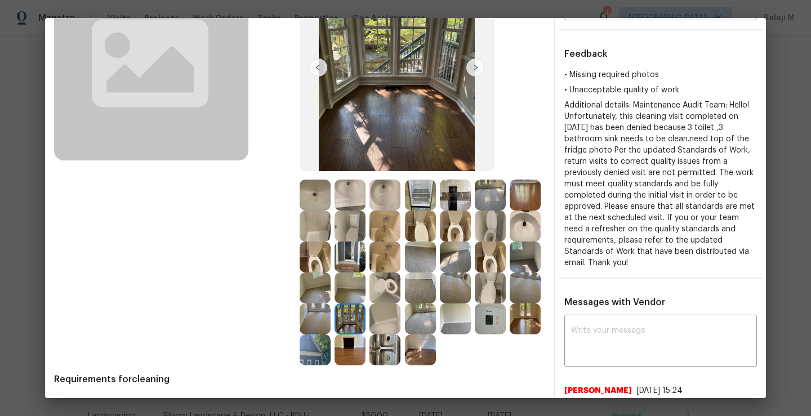
click at [475, 335] on div at bounding box center [492, 319] width 35 height 31
click at [510, 335] on img at bounding box center [525, 319] width 31 height 31
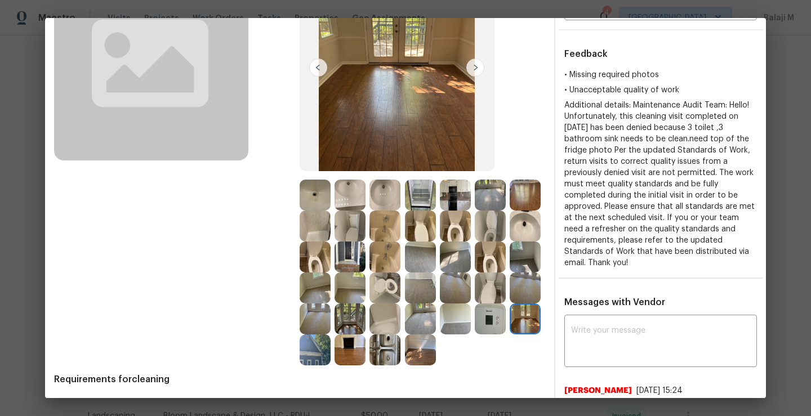
click at [331, 352] on img at bounding box center [315, 350] width 31 height 31
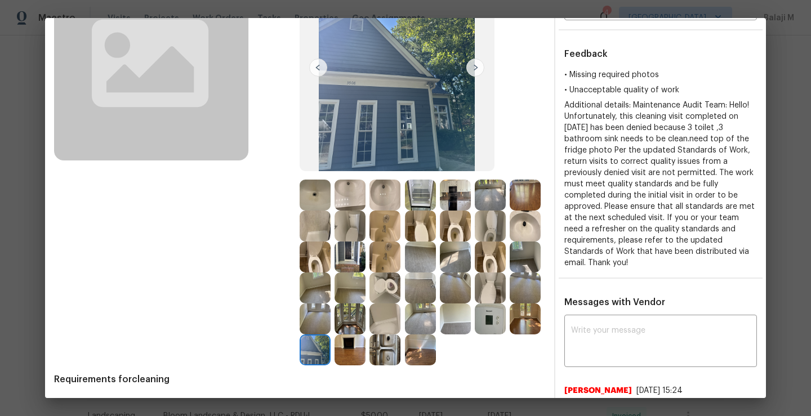
click at [475, 335] on img at bounding box center [490, 319] width 31 height 31
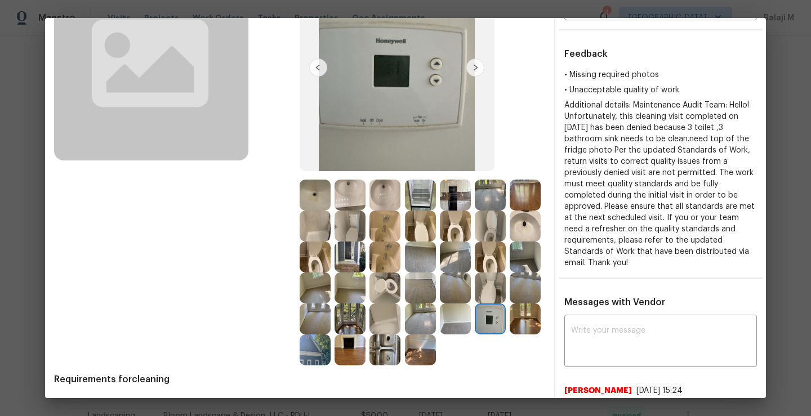
click at [405, 366] on img at bounding box center [420, 350] width 31 height 31
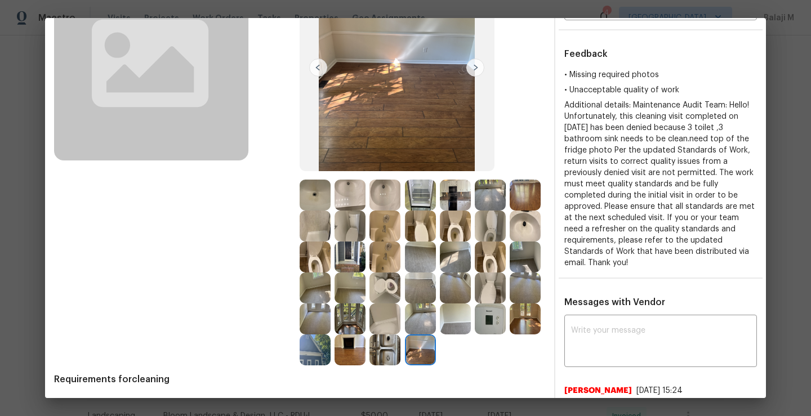
click at [370, 366] on img at bounding box center [385, 350] width 31 height 31
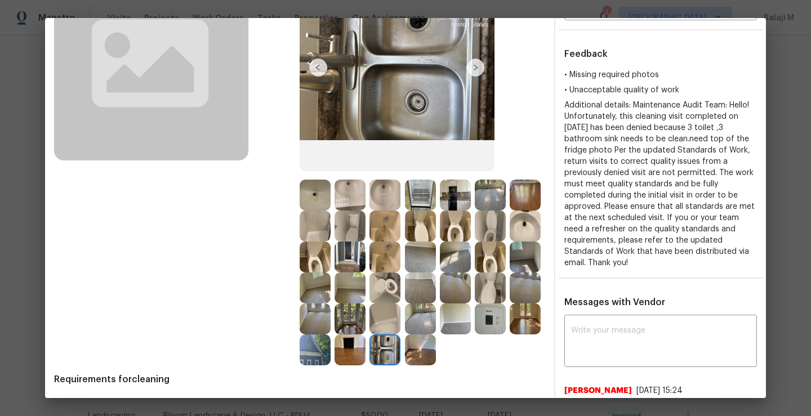
click at [335, 366] on img at bounding box center [350, 350] width 31 height 31
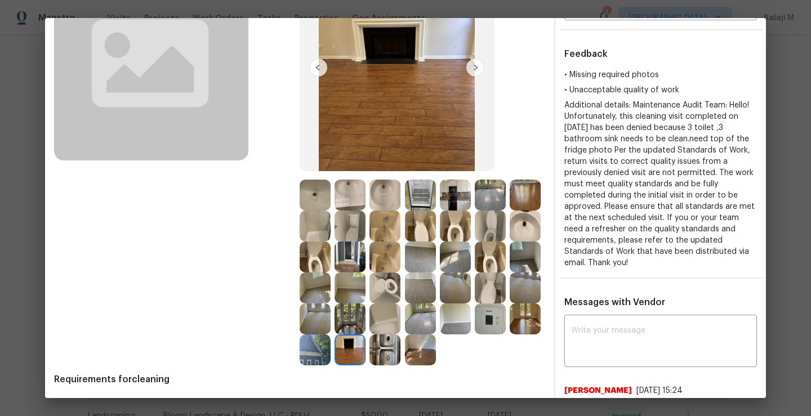
click at [370, 335] on img at bounding box center [385, 319] width 31 height 31
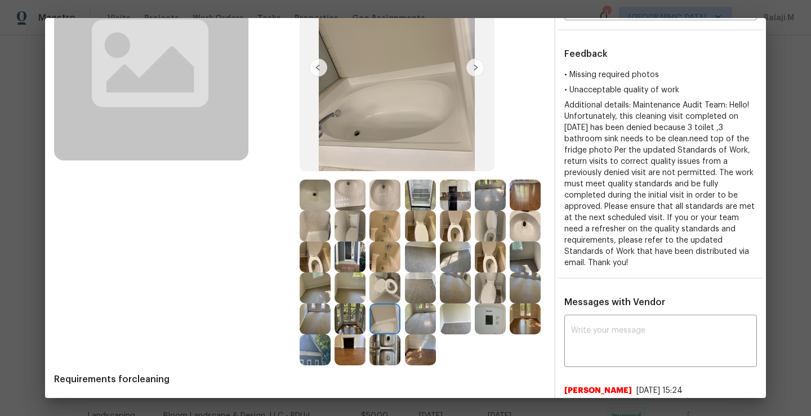
click at [405, 335] on img at bounding box center [420, 319] width 31 height 31
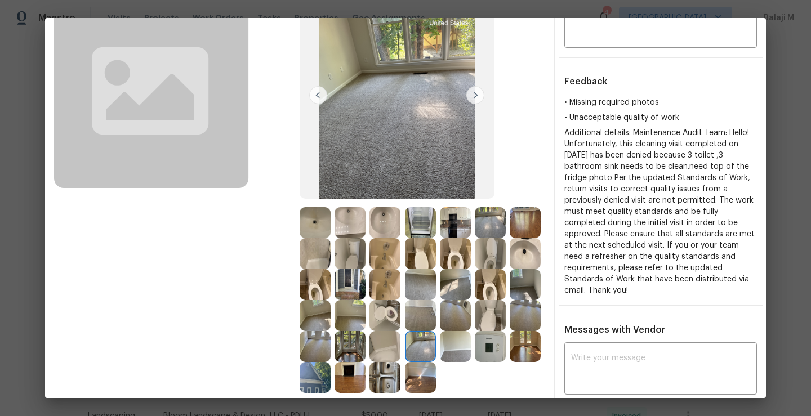
scroll to position [75, 0]
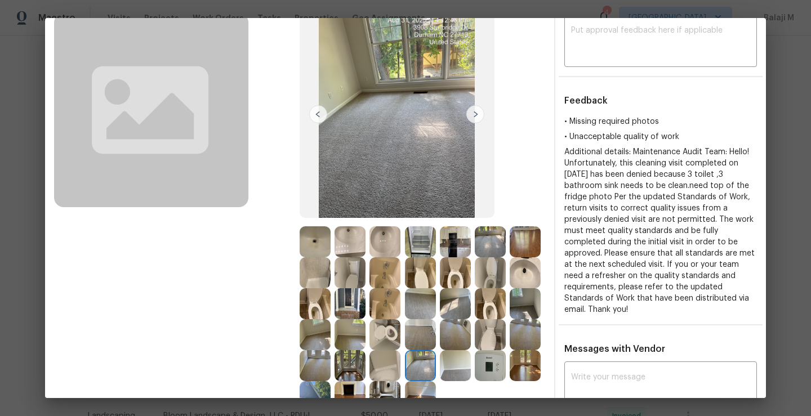
click at [475, 319] on img at bounding box center [490, 303] width 31 height 31
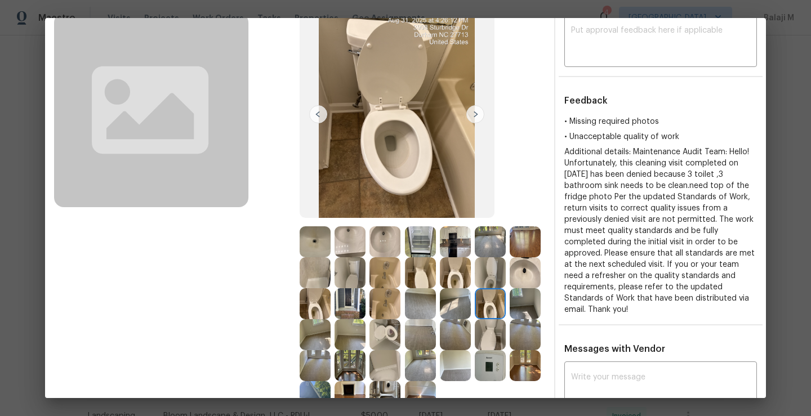
click at [475, 319] on img at bounding box center [490, 303] width 31 height 31
click at [440, 319] on img at bounding box center [455, 303] width 31 height 31
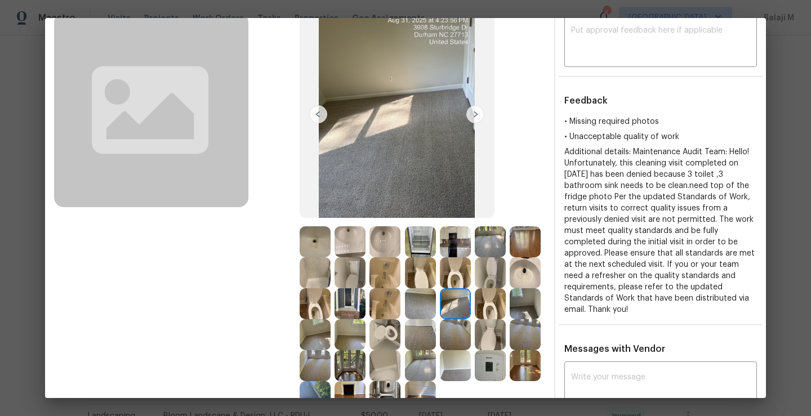
click at [510, 319] on img at bounding box center [525, 303] width 31 height 31
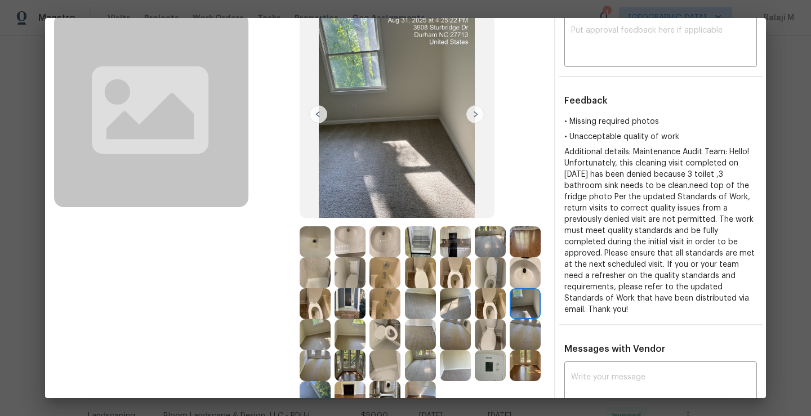
click at [331, 337] on img at bounding box center [315, 334] width 31 height 31
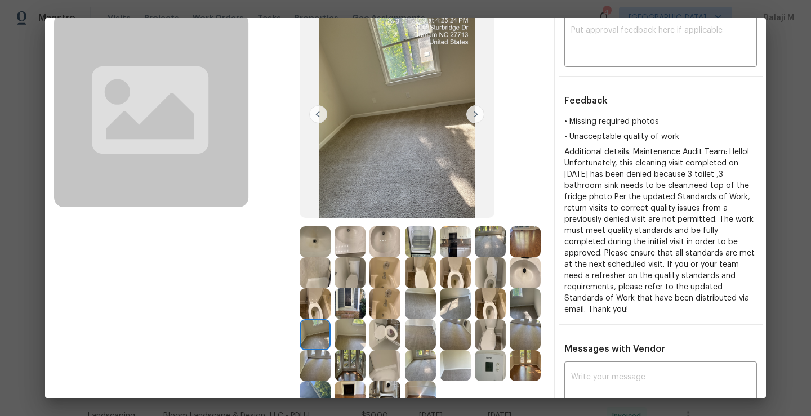
click at [335, 337] on div at bounding box center [317, 334] width 35 height 31
click at [366, 339] on img at bounding box center [350, 334] width 31 height 31
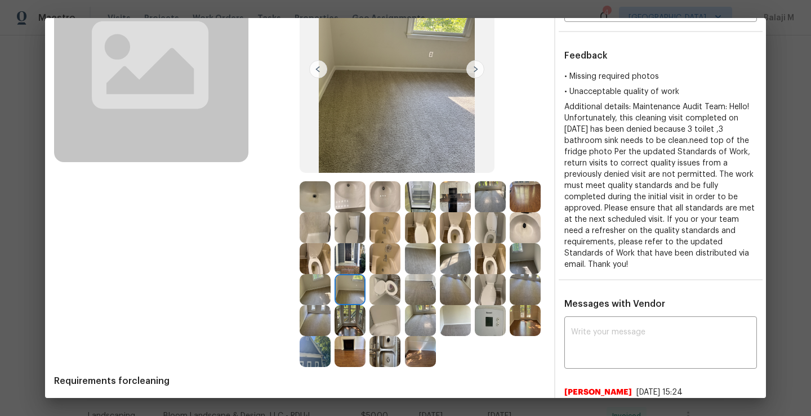
scroll to position [121, 0]
click at [400, 283] on img at bounding box center [385, 289] width 31 height 31
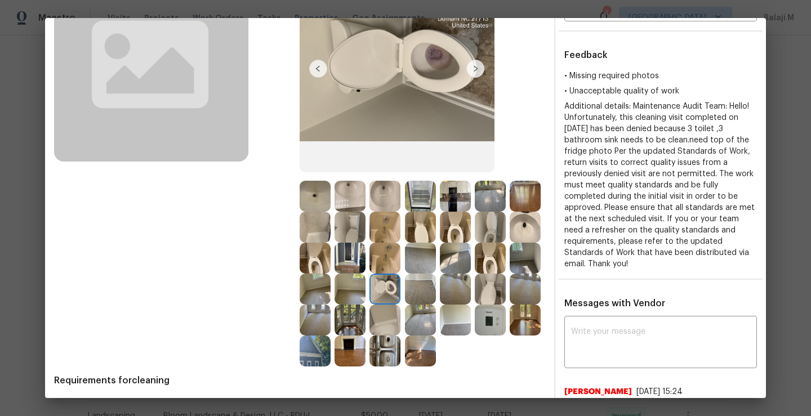
click at [366, 315] on img at bounding box center [350, 320] width 31 height 31
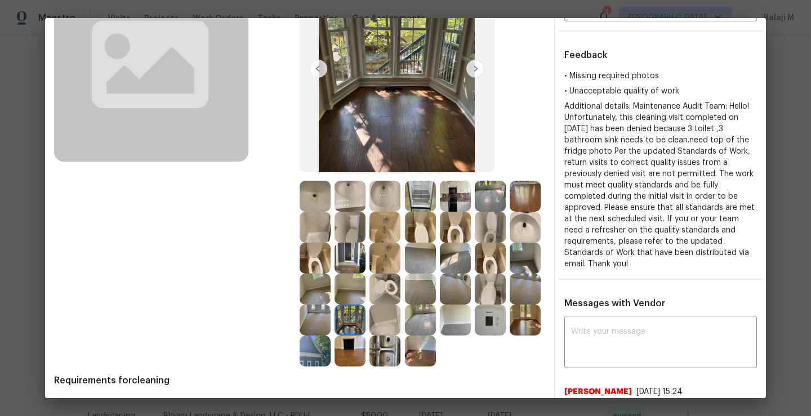
click at [331, 320] on img at bounding box center [315, 320] width 31 height 31
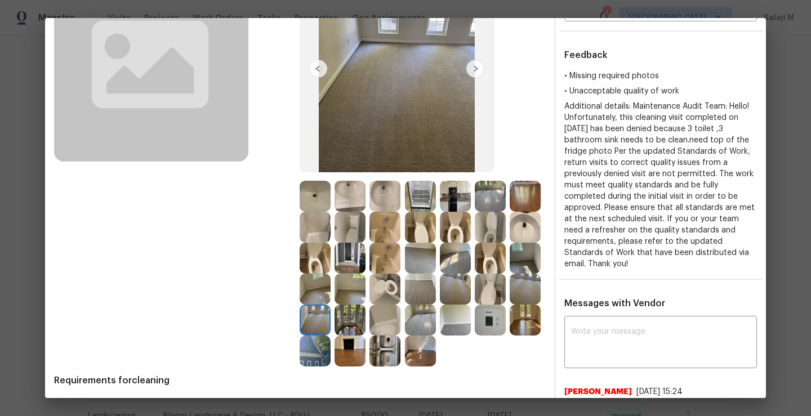
click at [366, 321] on img at bounding box center [350, 320] width 31 height 31
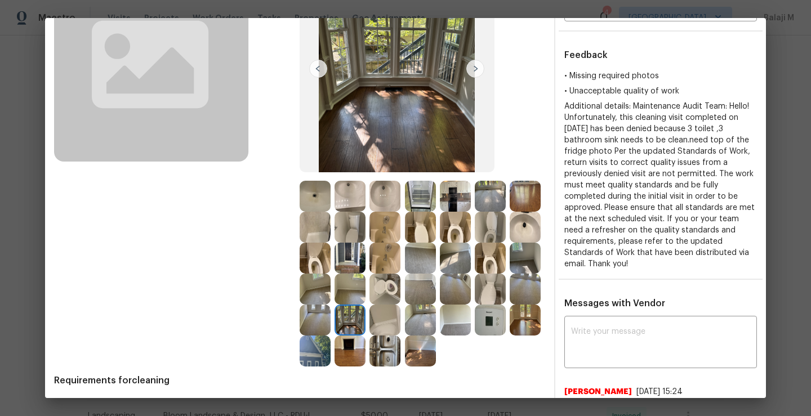
click at [331, 321] on img at bounding box center [315, 320] width 31 height 31
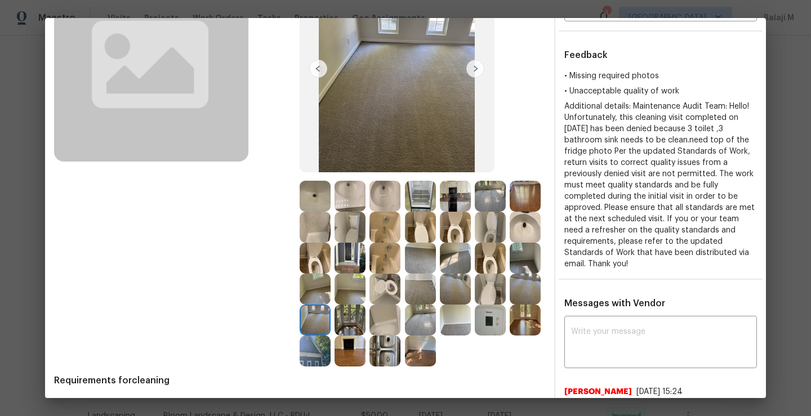
click at [510, 305] on img at bounding box center [525, 289] width 31 height 31
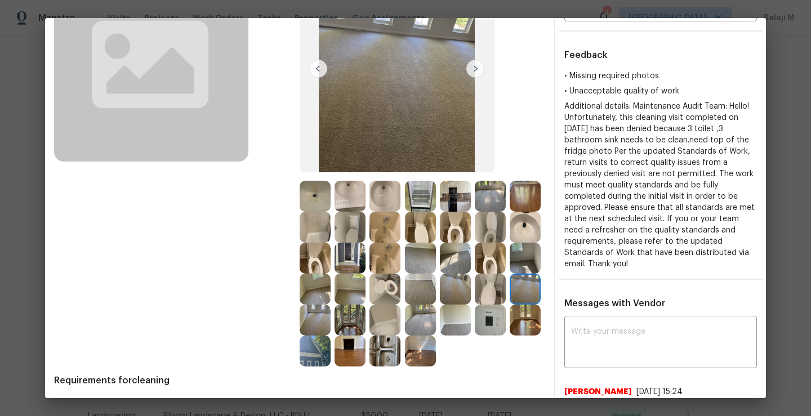
click at [475, 305] on img at bounding box center [490, 289] width 31 height 31
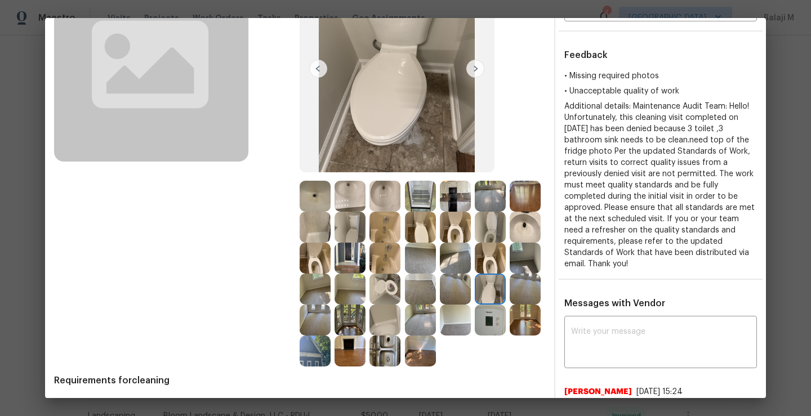
click at [440, 305] on img at bounding box center [455, 289] width 31 height 31
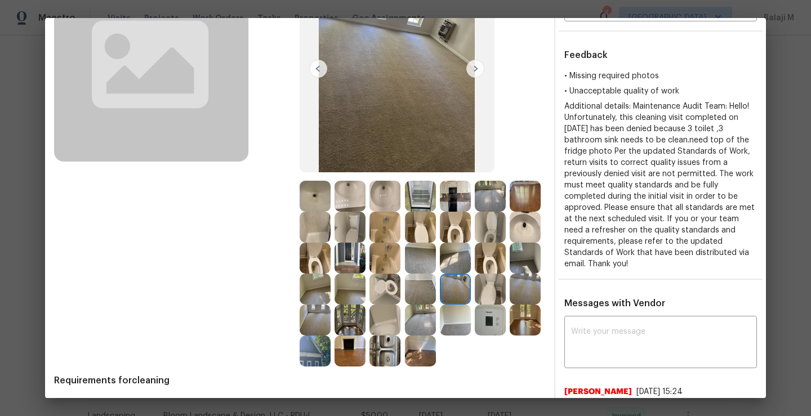
click at [405, 305] on img at bounding box center [420, 289] width 31 height 31
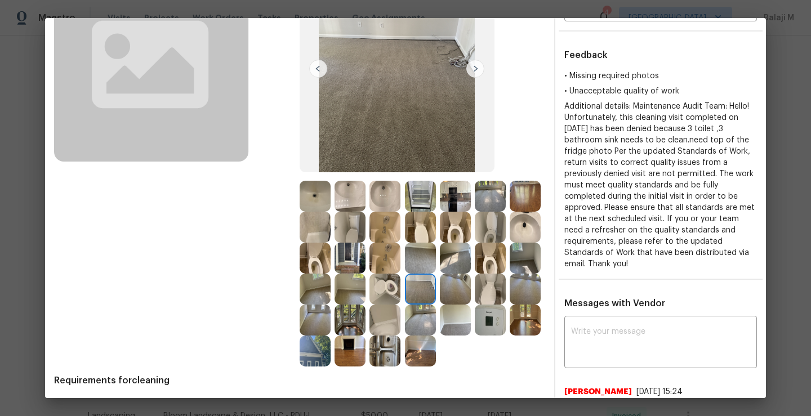
click at [405, 305] on img at bounding box center [420, 289] width 31 height 31
click at [370, 336] on img at bounding box center [385, 320] width 31 height 31
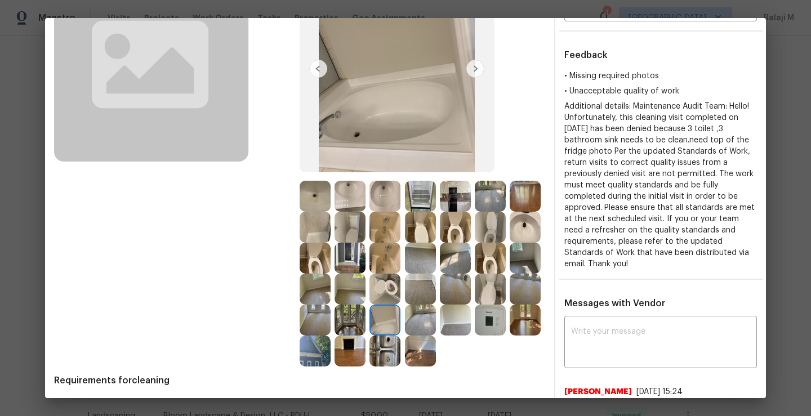
click at [440, 336] on img at bounding box center [455, 320] width 31 height 31
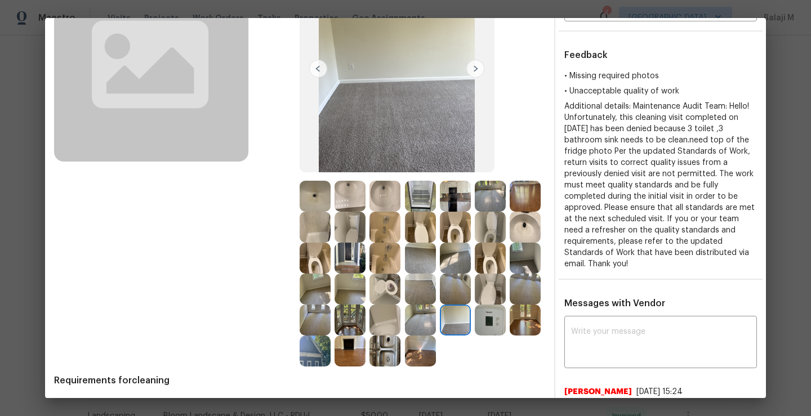
click at [440, 336] on div at bounding box center [457, 320] width 35 height 31
drag, startPoint x: 428, startPoint y: 362, endPoint x: 437, endPoint y: 362, distance: 9.0
click at [475, 336] on img at bounding box center [490, 320] width 31 height 31
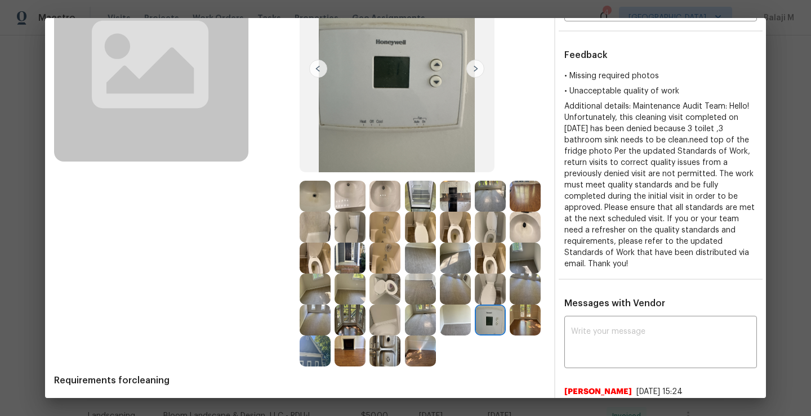
click at [510, 336] on div at bounding box center [527, 320] width 35 height 31
click at [335, 358] on div at bounding box center [317, 351] width 35 height 31
click at [331, 358] on img at bounding box center [315, 351] width 31 height 31
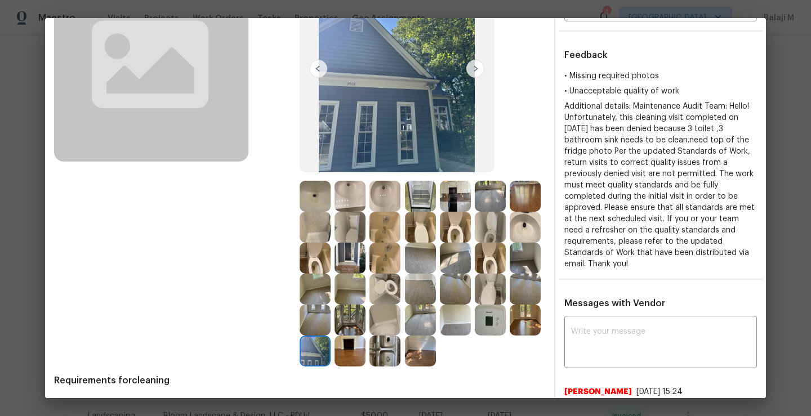
click at [335, 367] on img at bounding box center [350, 351] width 31 height 31
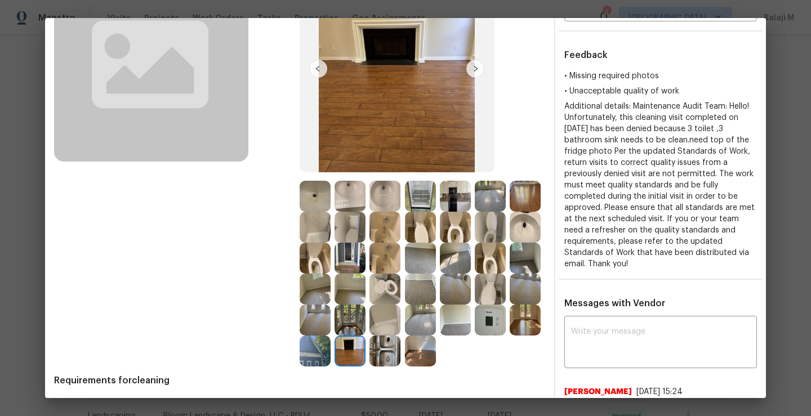
click at [370, 367] on img at bounding box center [385, 351] width 31 height 31
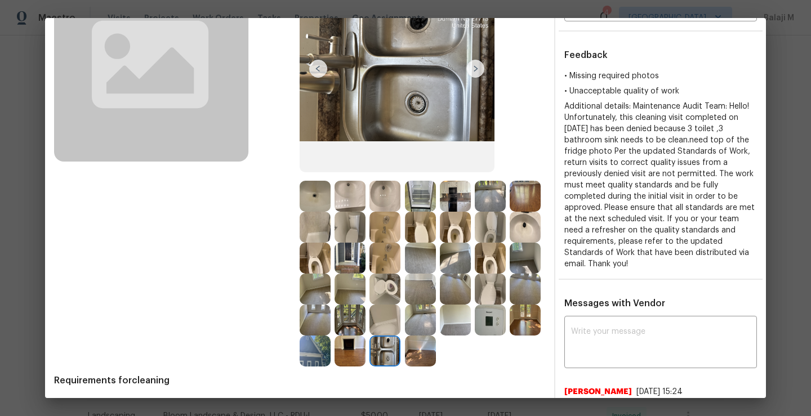
click at [405, 367] on img at bounding box center [420, 351] width 31 height 31
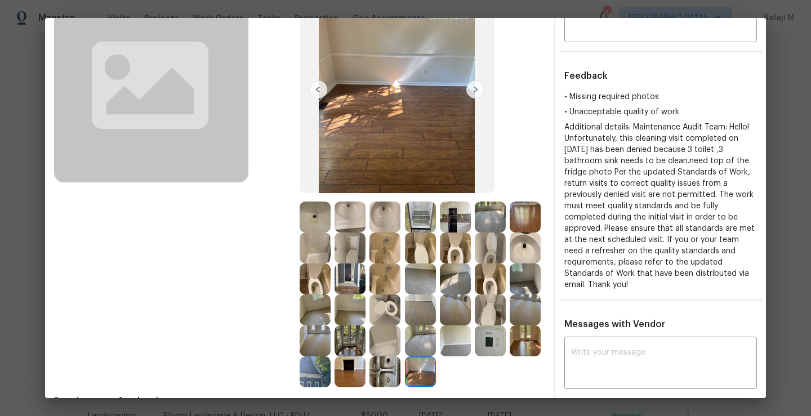
scroll to position [113, 0]
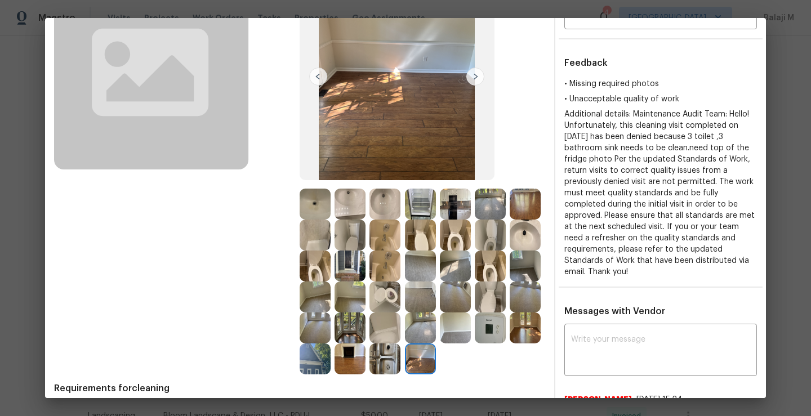
click at [314, 207] on img at bounding box center [315, 204] width 31 height 31
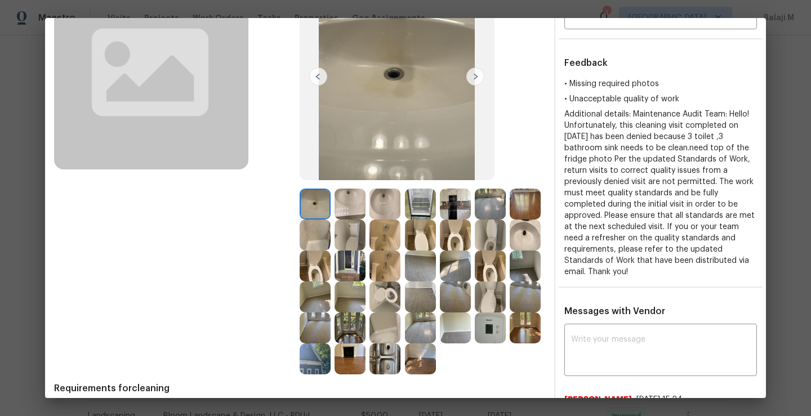
click at [372, 195] on img at bounding box center [385, 204] width 31 height 31
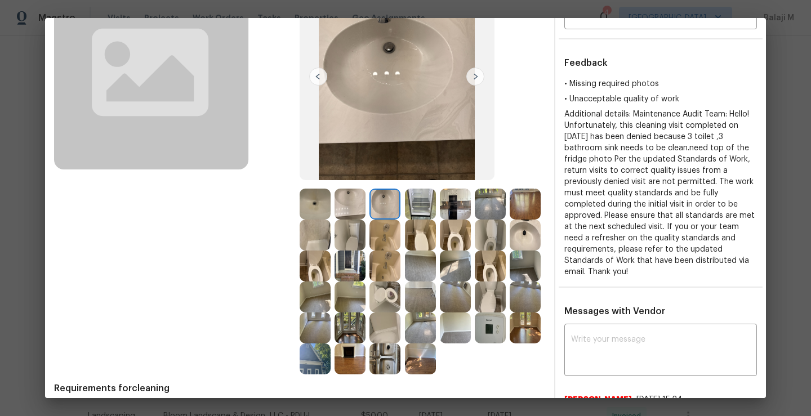
click at [394, 204] on img at bounding box center [385, 204] width 31 height 31
click at [335, 204] on img at bounding box center [350, 204] width 31 height 31
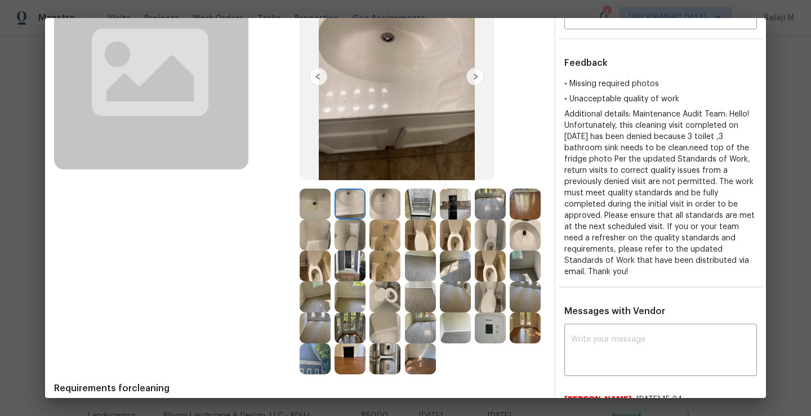
click at [300, 206] on img at bounding box center [315, 204] width 31 height 31
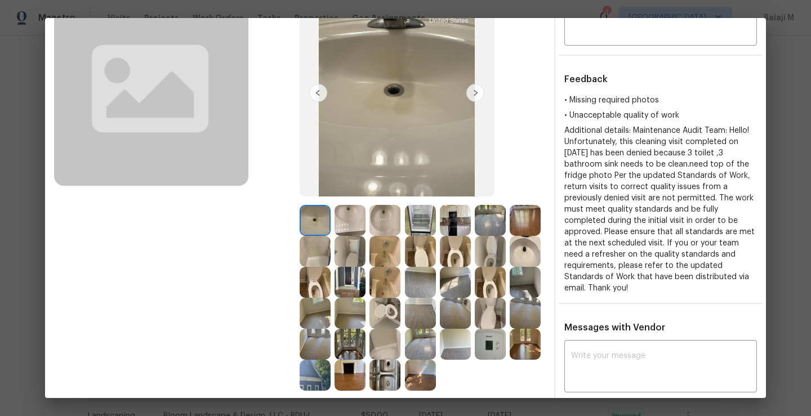
scroll to position [114, 0]
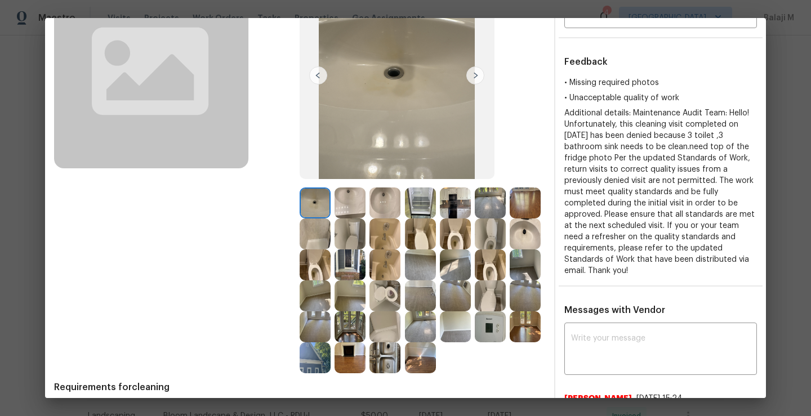
click at [340, 203] on img at bounding box center [350, 203] width 31 height 31
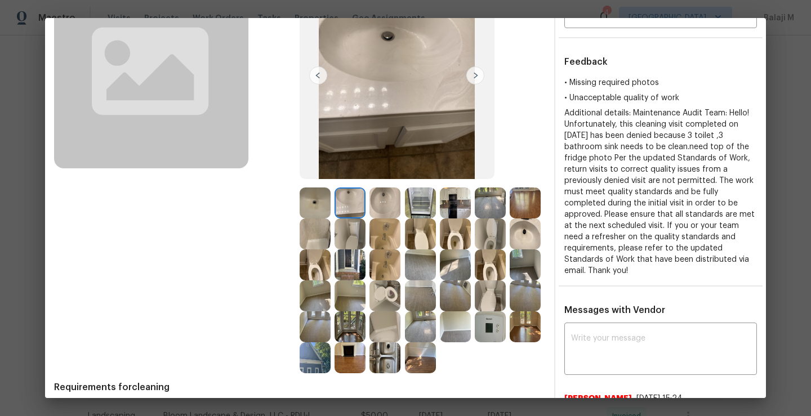
click at [374, 203] on img at bounding box center [385, 203] width 31 height 31
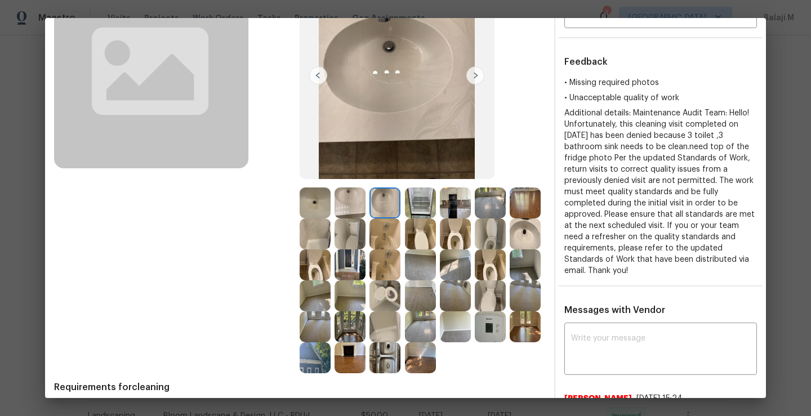
click at [406, 207] on img at bounding box center [420, 203] width 31 height 31
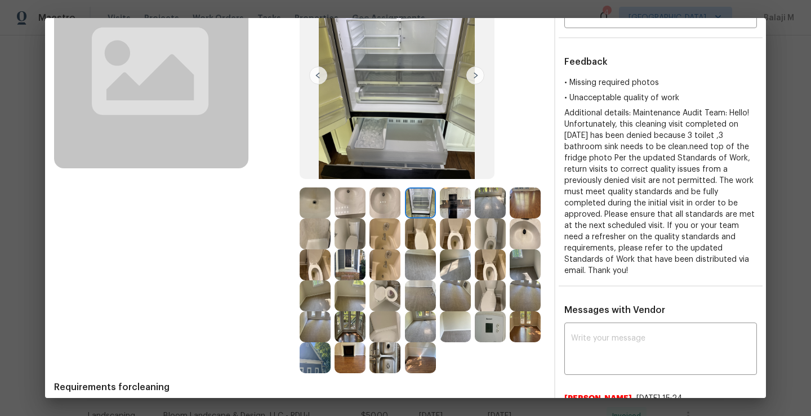
click at [443, 207] on img at bounding box center [455, 203] width 31 height 31
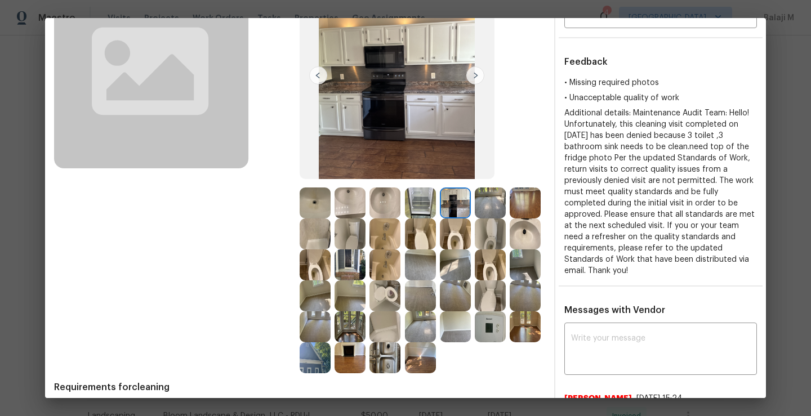
click at [482, 208] on img at bounding box center [490, 203] width 31 height 31
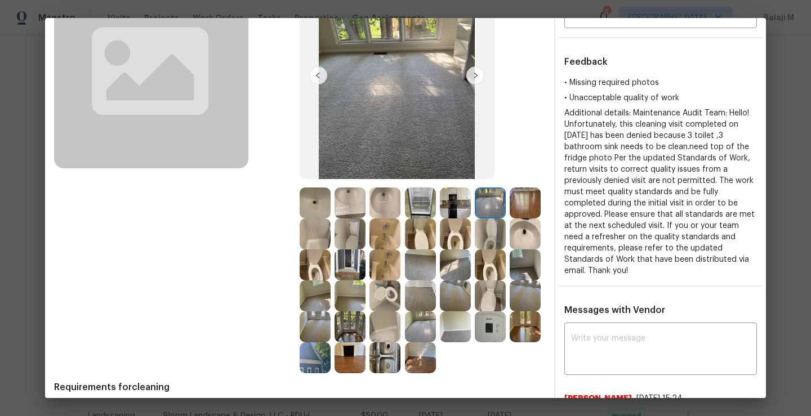
click at [300, 208] on img at bounding box center [315, 203] width 31 height 31
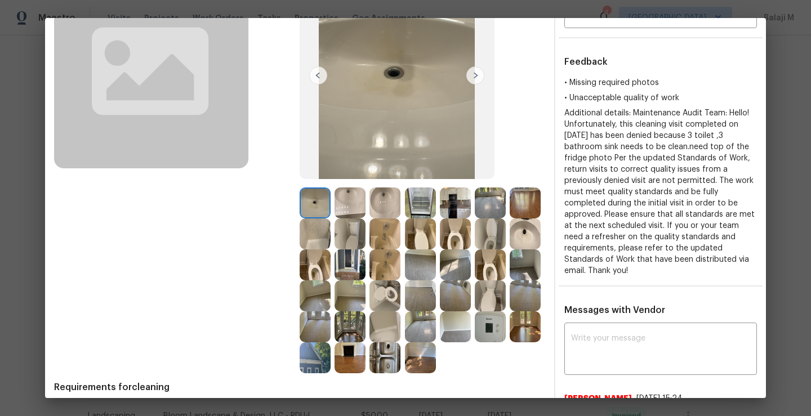
click at [340, 208] on img at bounding box center [350, 203] width 31 height 31
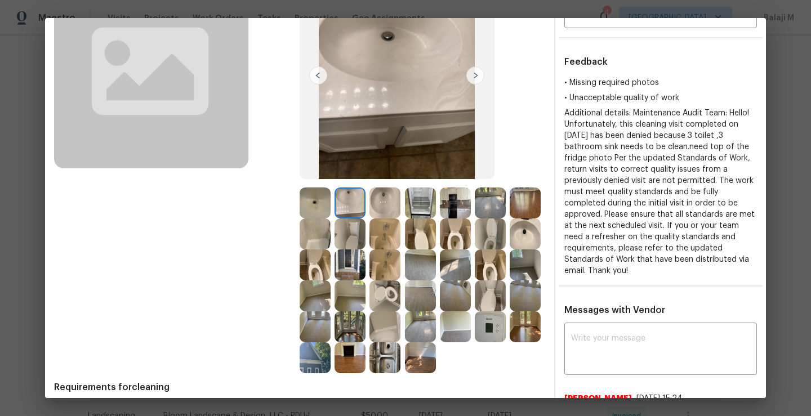
scroll to position [88, 0]
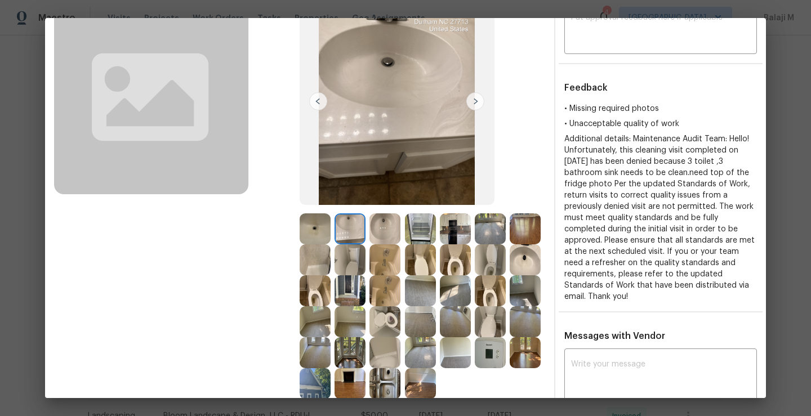
drag, startPoint x: 414, startPoint y: 262, endPoint x: 390, endPoint y: 233, distance: 38.0
click at [370, 248] on div at bounding box center [352, 259] width 35 height 31
click at [390, 233] on img at bounding box center [385, 228] width 31 height 31
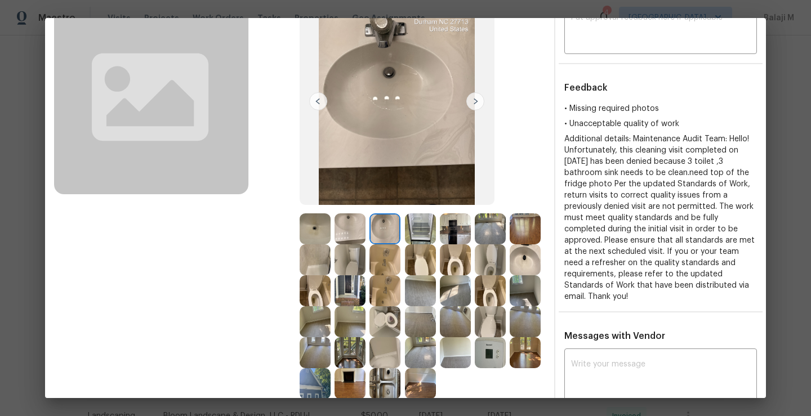
click at [428, 234] on img at bounding box center [420, 228] width 31 height 31
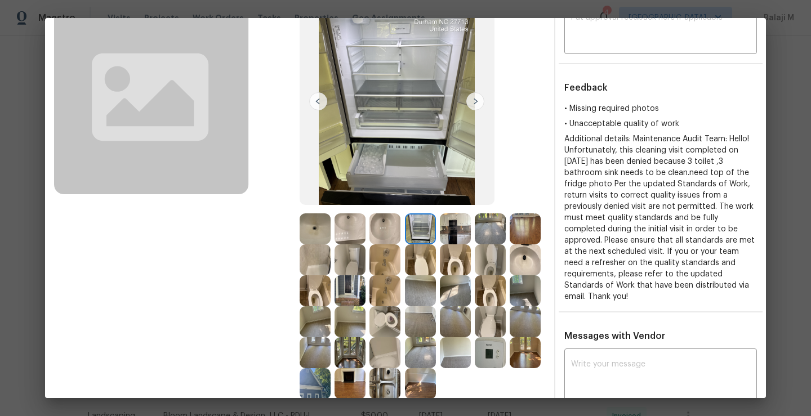
click at [471, 216] on div at bounding box center [457, 228] width 35 height 31
click at [488, 225] on img at bounding box center [490, 228] width 31 height 31
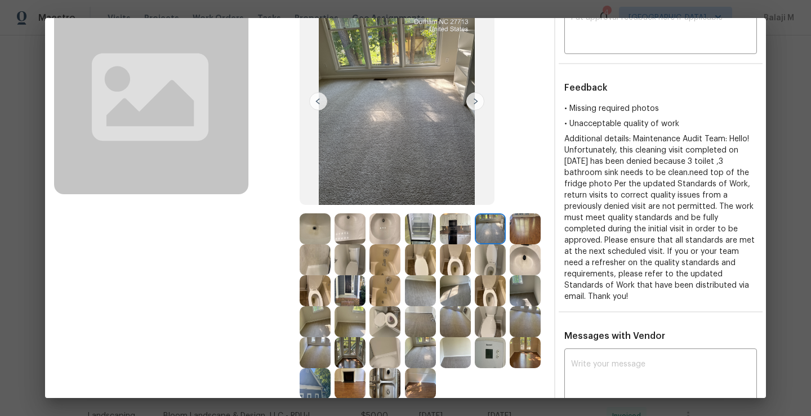
click at [440, 225] on img at bounding box center [455, 228] width 31 height 31
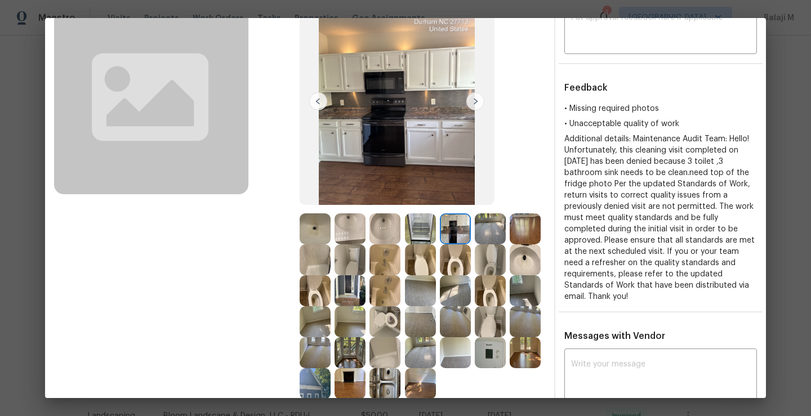
click at [510, 244] on img at bounding box center [525, 228] width 31 height 31
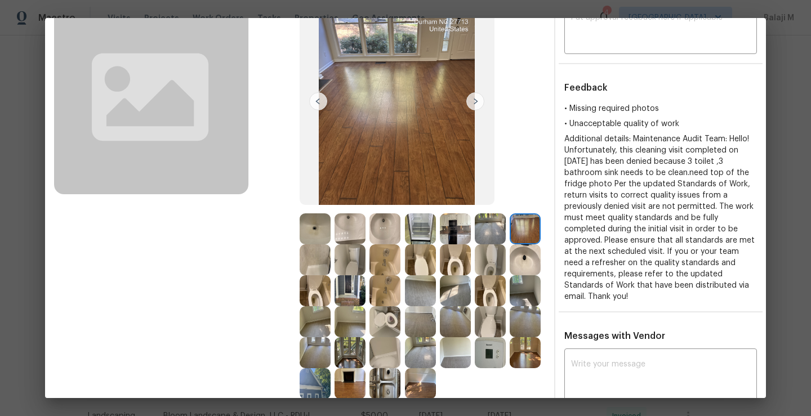
click at [331, 251] on img at bounding box center [315, 259] width 31 height 31
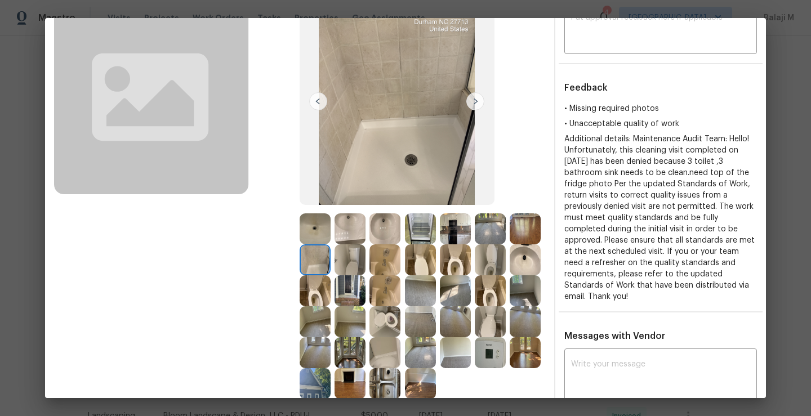
click at [400, 264] on img at bounding box center [385, 259] width 31 height 31
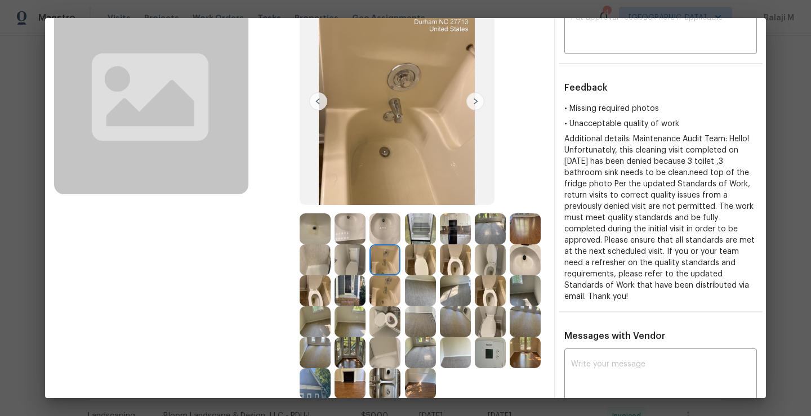
click at [400, 264] on img at bounding box center [385, 259] width 31 height 31
click at [436, 273] on img at bounding box center [420, 259] width 31 height 31
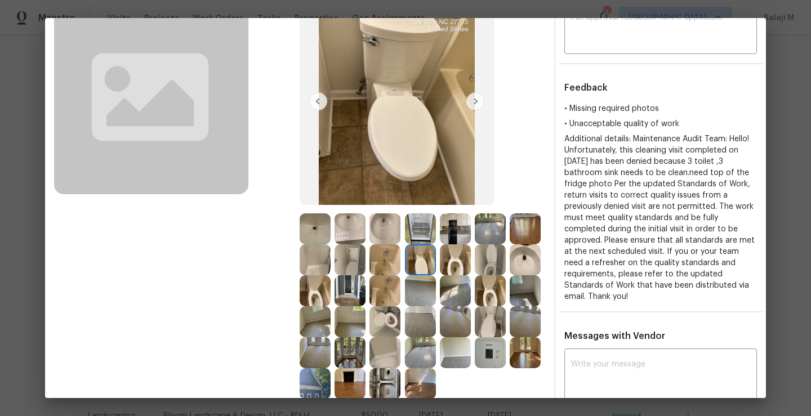
click at [471, 271] on img at bounding box center [455, 259] width 31 height 31
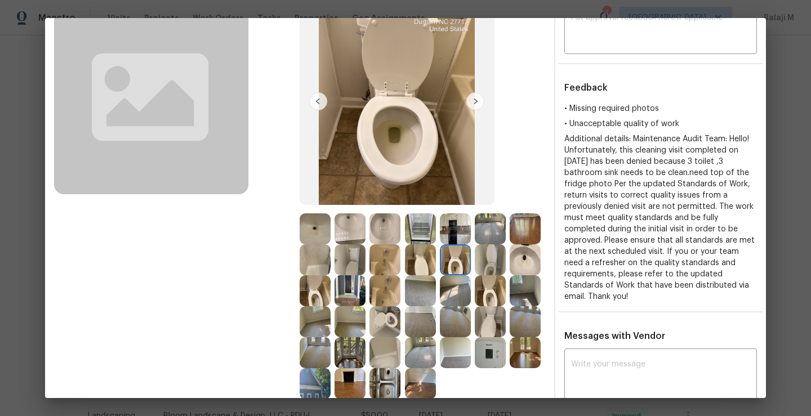
click at [475, 275] on img at bounding box center [490, 259] width 31 height 31
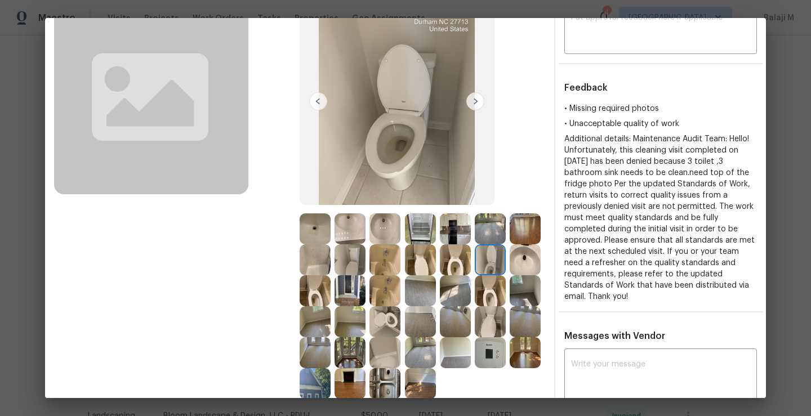
click at [510, 275] on img at bounding box center [525, 259] width 31 height 31
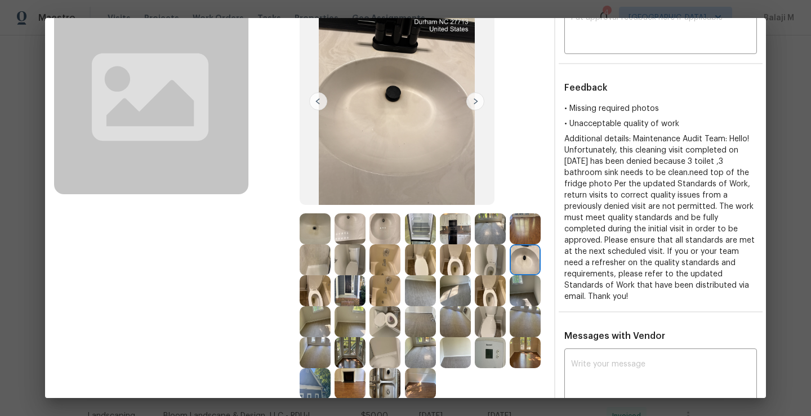
click at [331, 297] on img at bounding box center [315, 290] width 31 height 31
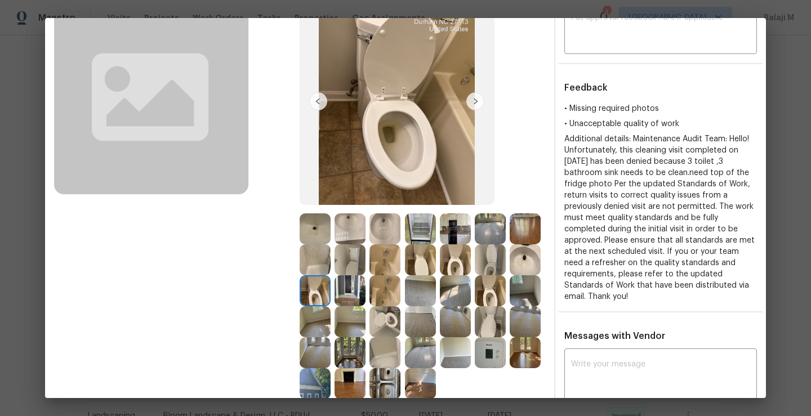
click at [366, 297] on img at bounding box center [350, 290] width 31 height 31
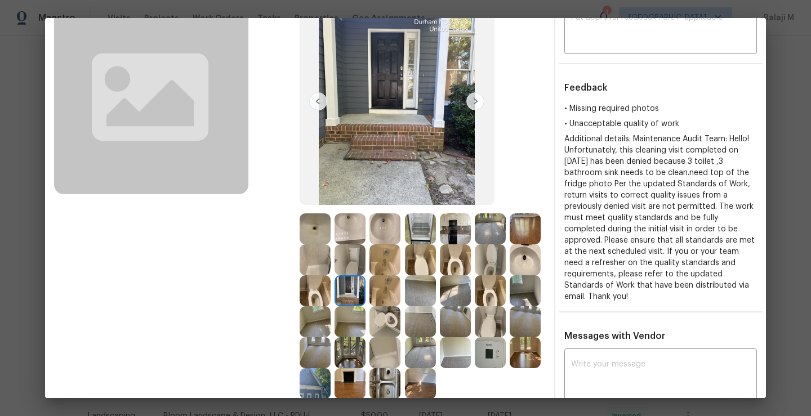
click at [400, 297] on img at bounding box center [385, 290] width 31 height 31
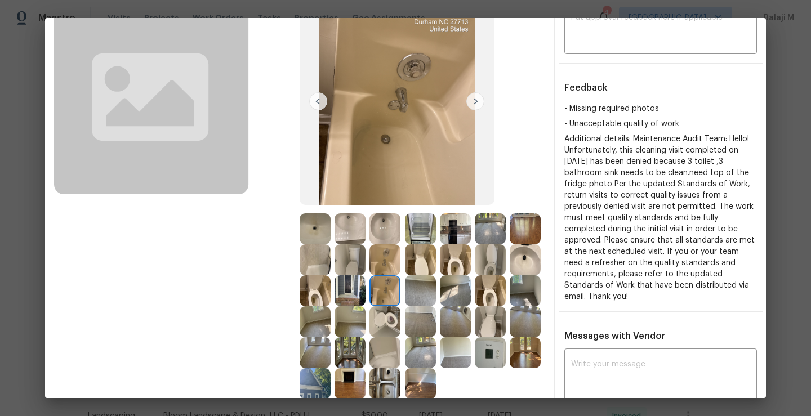
click at [436, 291] on img at bounding box center [420, 290] width 31 height 31
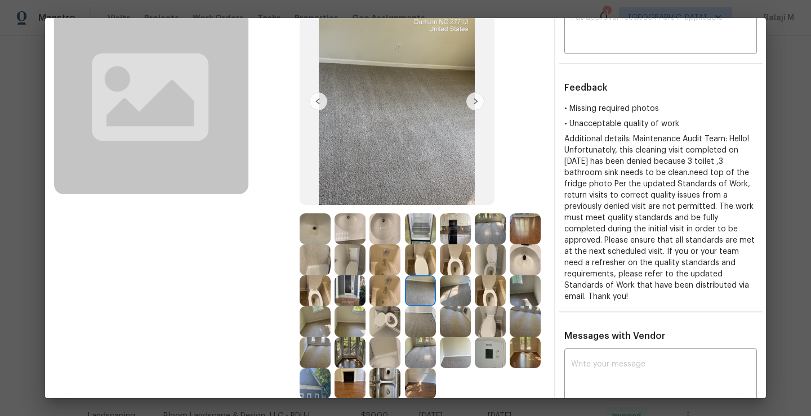
click at [400, 328] on img at bounding box center [385, 321] width 31 height 31
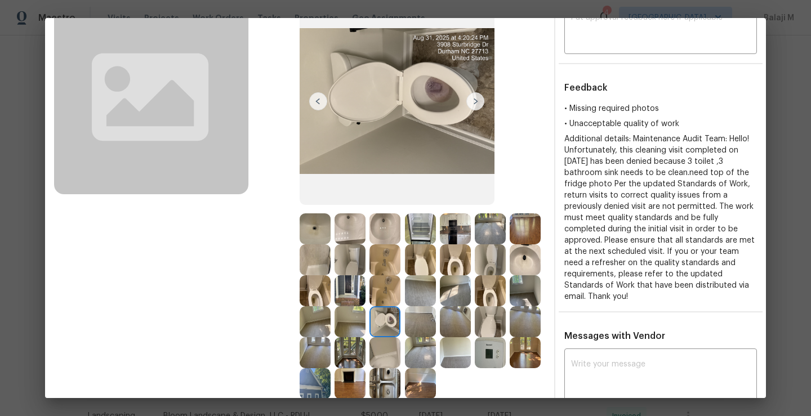
click at [366, 319] on img at bounding box center [350, 321] width 31 height 31
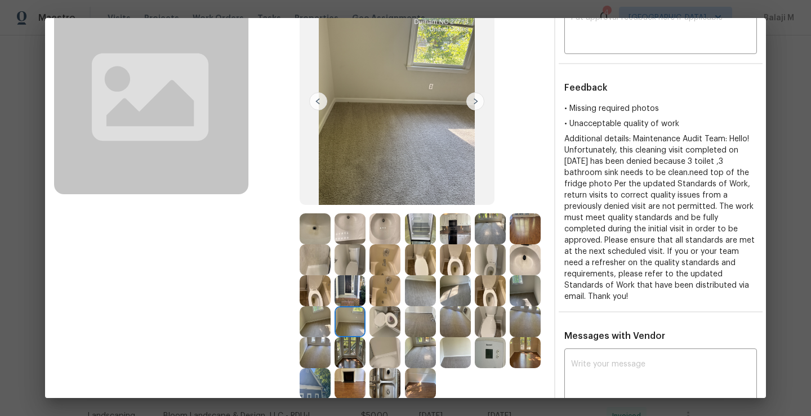
click at [475, 337] on img at bounding box center [490, 321] width 31 height 31
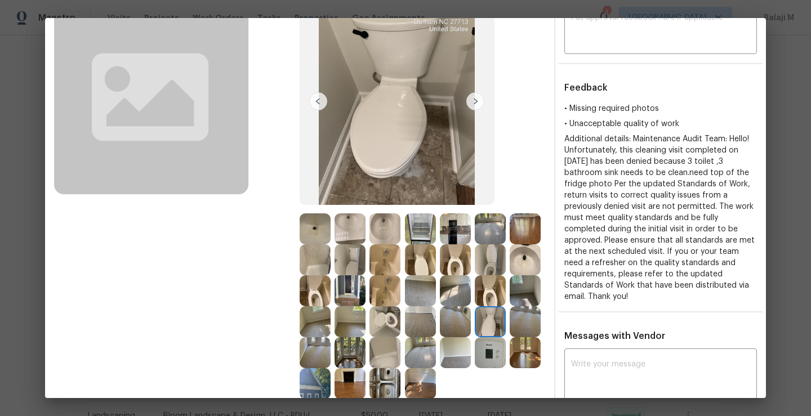
click at [475, 306] on img at bounding box center [490, 290] width 31 height 31
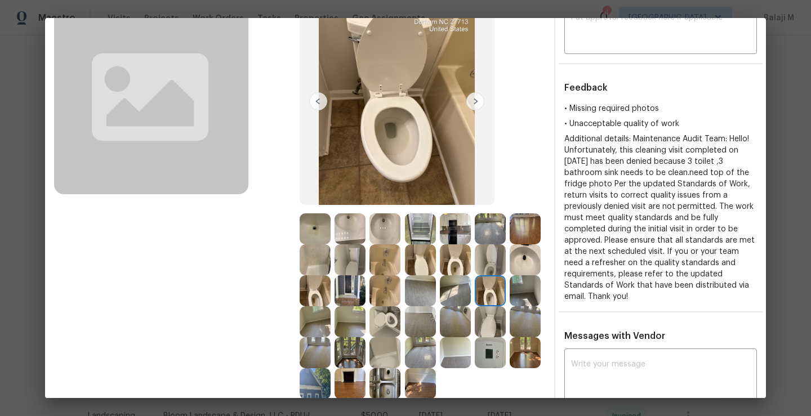
click at [440, 306] on img at bounding box center [455, 290] width 31 height 31
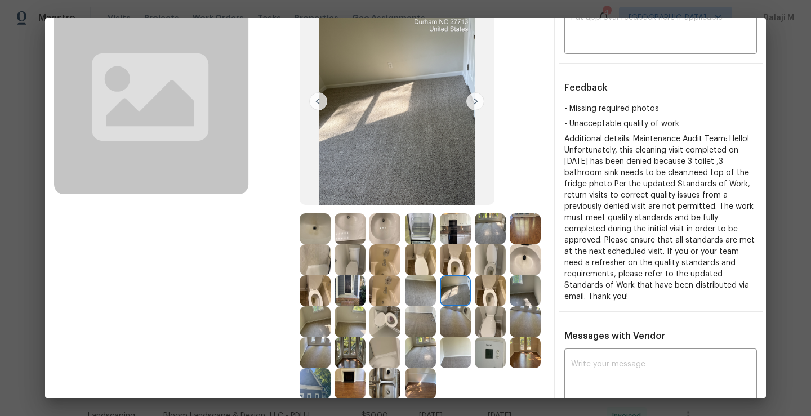
click at [370, 368] on img at bounding box center [385, 352] width 31 height 31
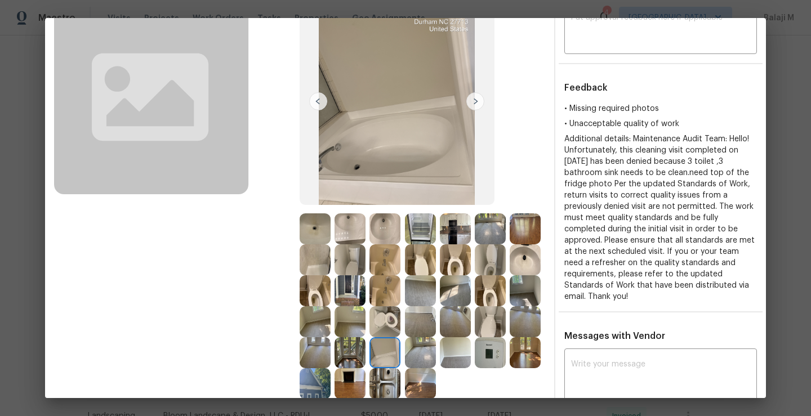
click at [440, 337] on img at bounding box center [455, 321] width 31 height 31
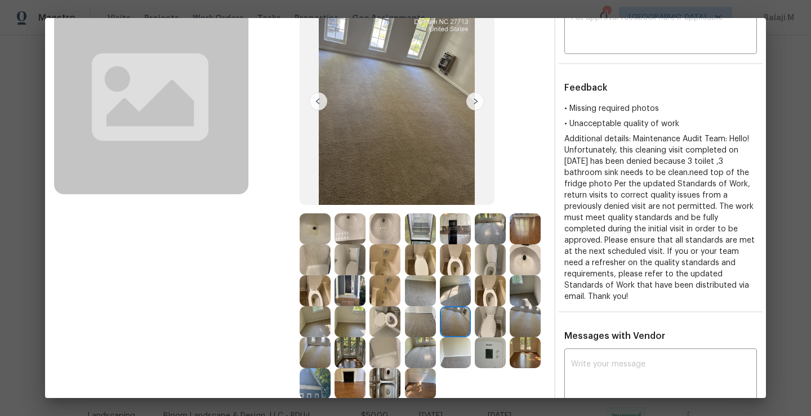
click at [440, 337] on img at bounding box center [455, 321] width 31 height 31
drag, startPoint x: 389, startPoint y: 351, endPoint x: 396, endPoint y: 351, distance: 6.8
click at [475, 337] on img at bounding box center [490, 321] width 31 height 31
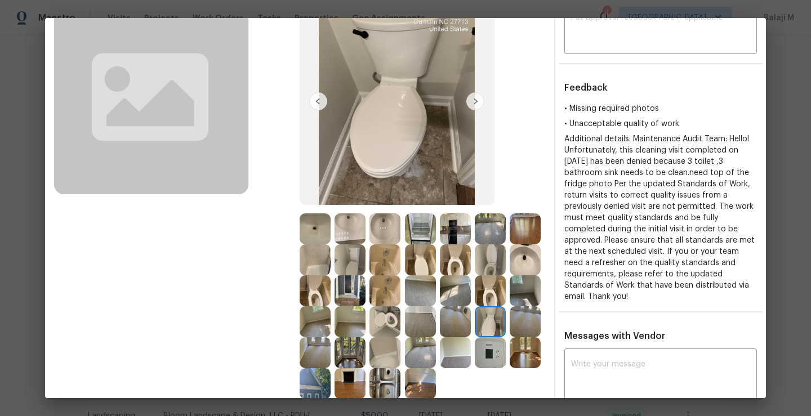
click at [510, 337] on img at bounding box center [525, 321] width 31 height 31
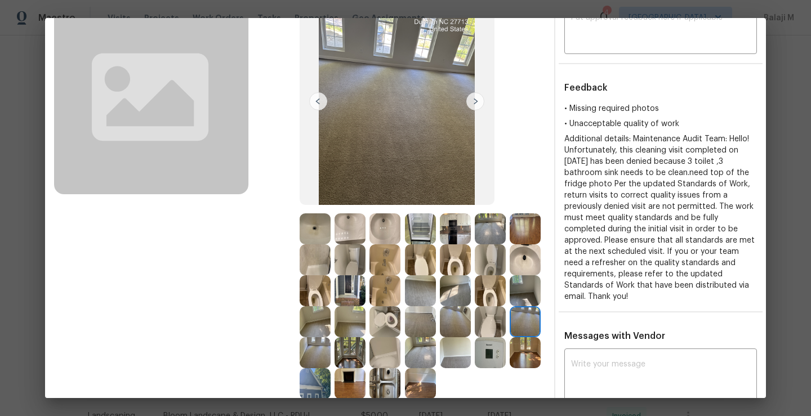
click at [331, 361] on img at bounding box center [315, 352] width 31 height 31
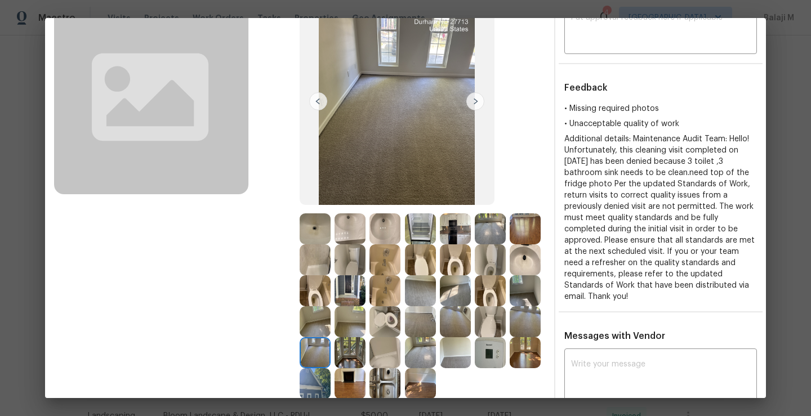
click at [520, 361] on div at bounding box center [423, 306] width 246 height 186
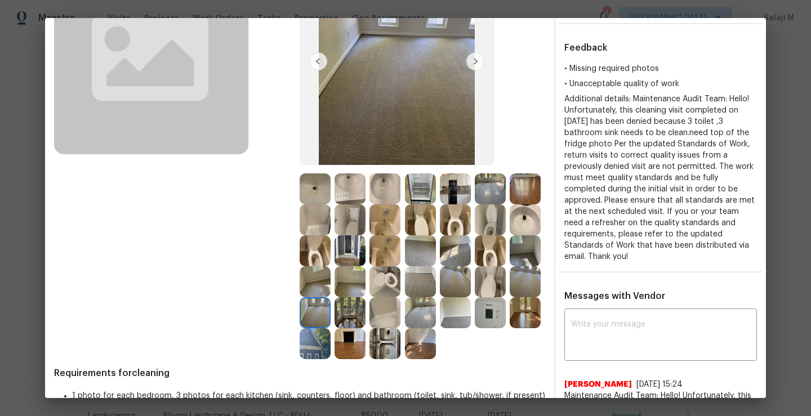
scroll to position [149, 0]
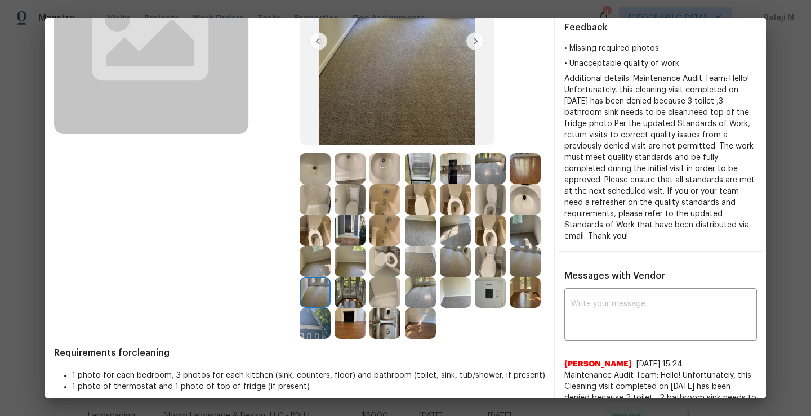
click at [366, 299] on img at bounding box center [350, 292] width 31 height 31
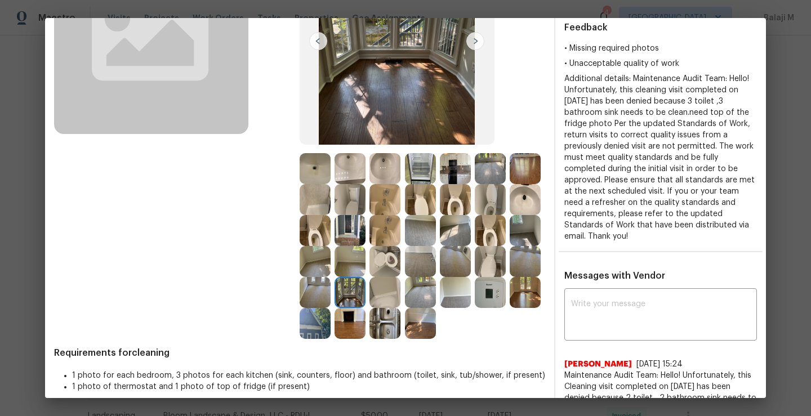
click at [331, 318] on img at bounding box center [315, 323] width 31 height 31
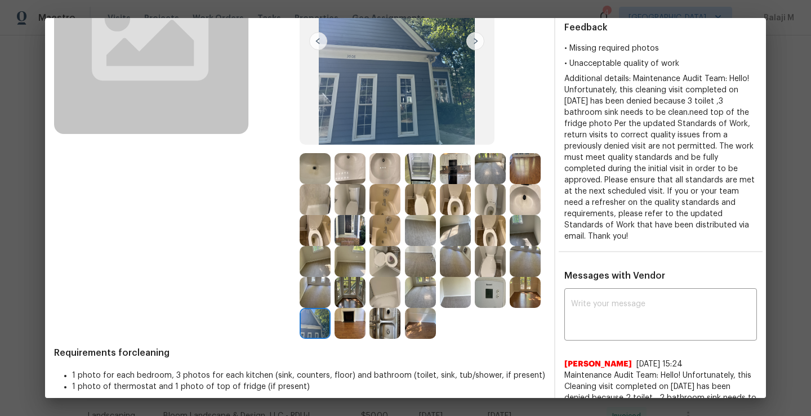
click at [510, 308] on img at bounding box center [525, 292] width 31 height 31
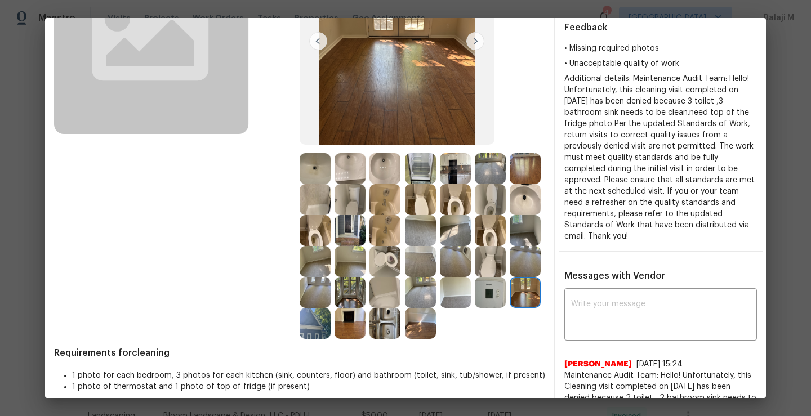
click at [404, 248] on div at bounding box center [387, 261] width 35 height 31
click at [400, 257] on img at bounding box center [385, 261] width 31 height 31
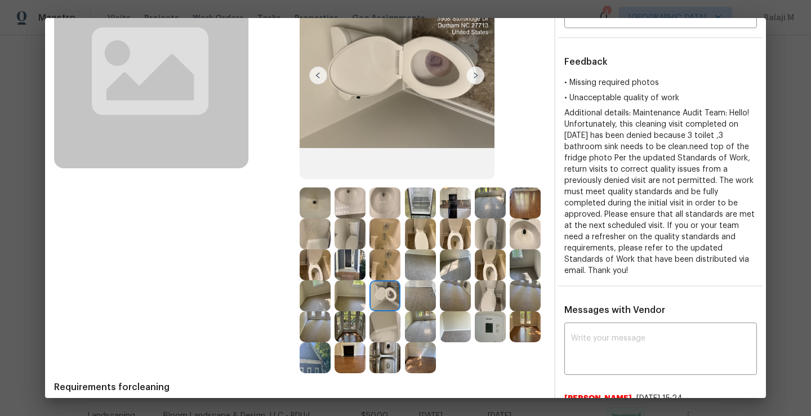
scroll to position [61, 0]
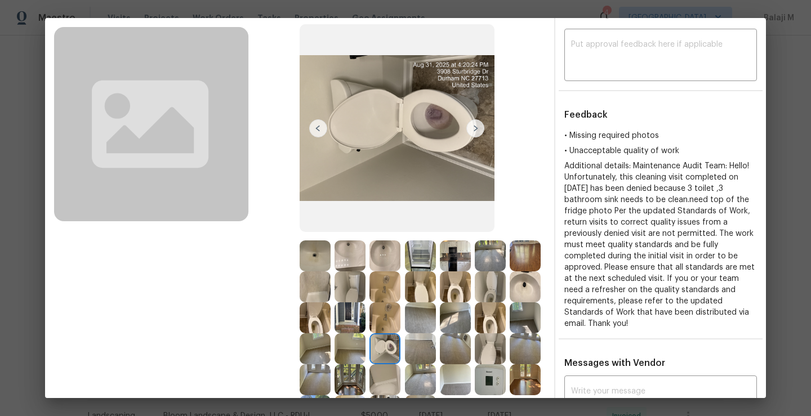
click at [475, 333] on img at bounding box center [490, 317] width 31 height 31
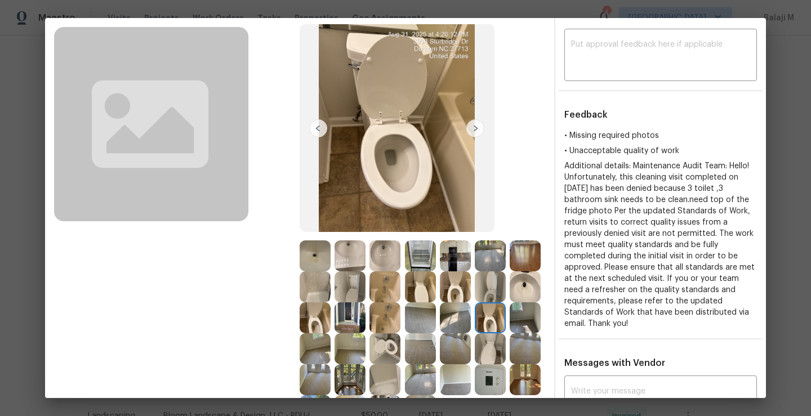
click at [436, 298] on img at bounding box center [420, 286] width 31 height 31
click at [436, 295] on img at bounding box center [420, 286] width 31 height 31
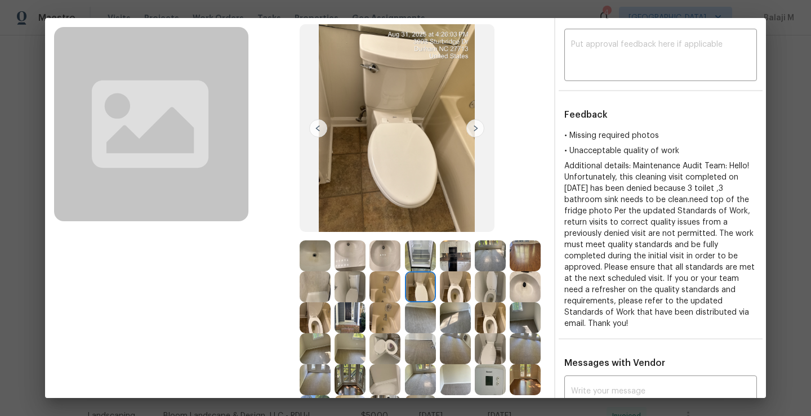
click at [471, 295] on img at bounding box center [455, 286] width 31 height 31
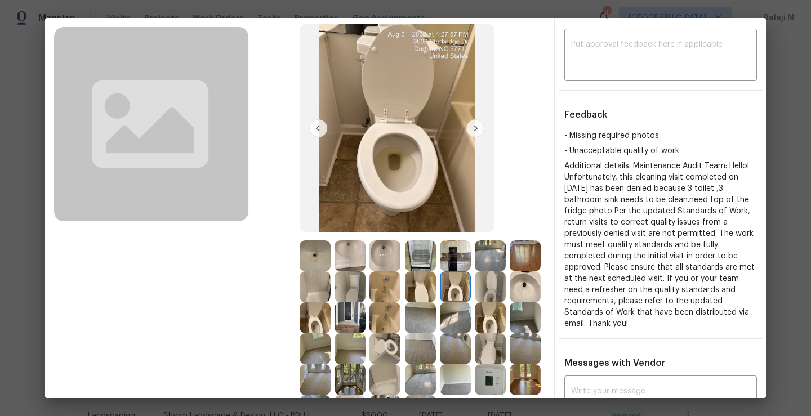
click at [475, 302] on img at bounding box center [490, 286] width 31 height 31
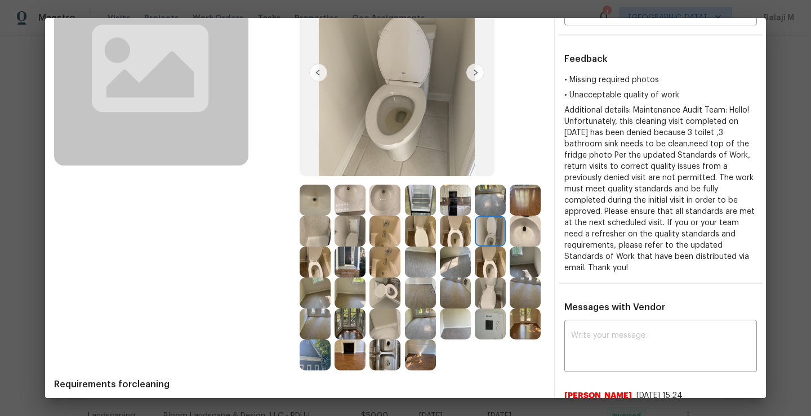
scroll to position [0, 0]
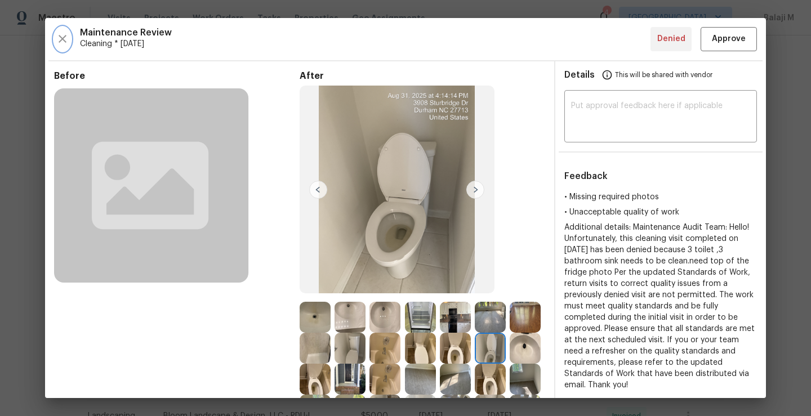
click at [67, 39] on icon "button" at bounding box center [63, 39] width 14 height 14
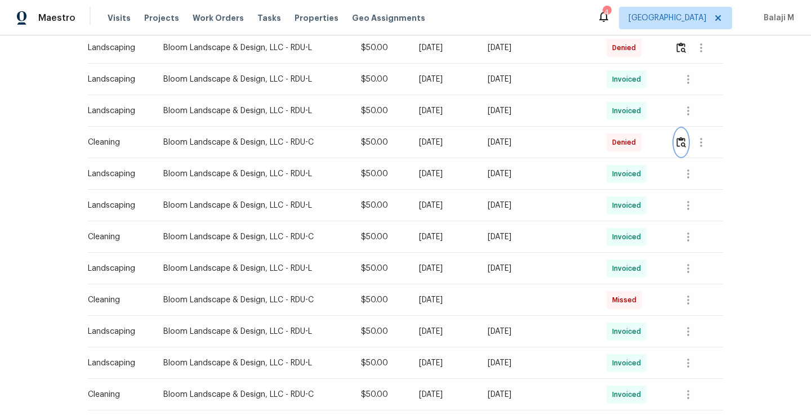
scroll to position [358, 0]
